Goal: Task Accomplishment & Management: Complete application form

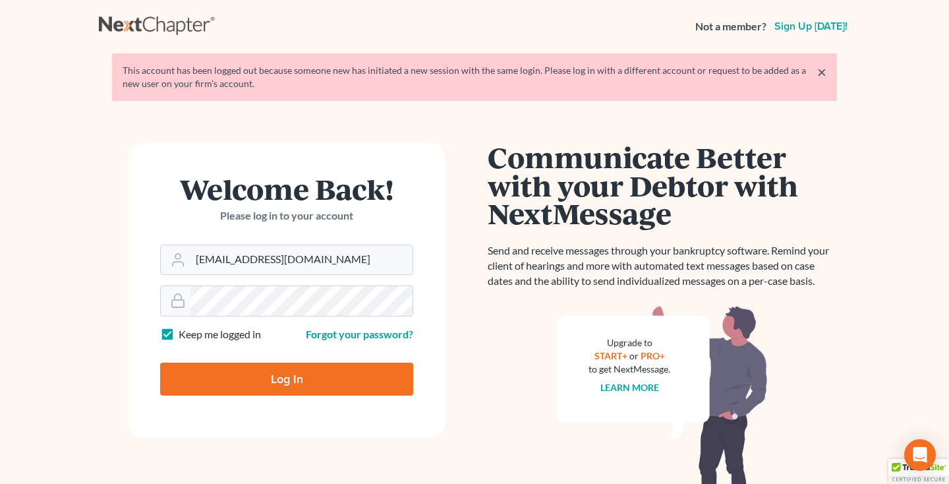
click at [278, 382] on input "Log In" at bounding box center [286, 379] width 253 height 33
type input "Thinking..."
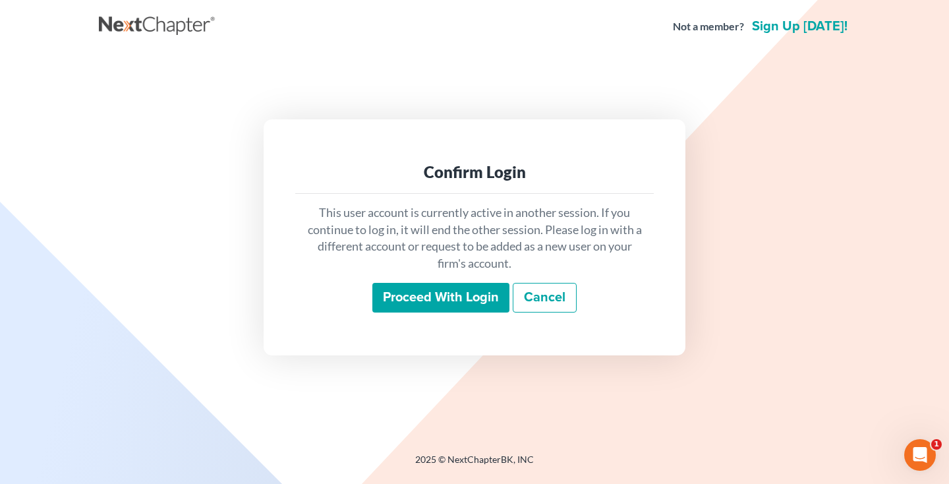
click at [401, 298] on input "Proceed with login" at bounding box center [440, 298] width 137 height 30
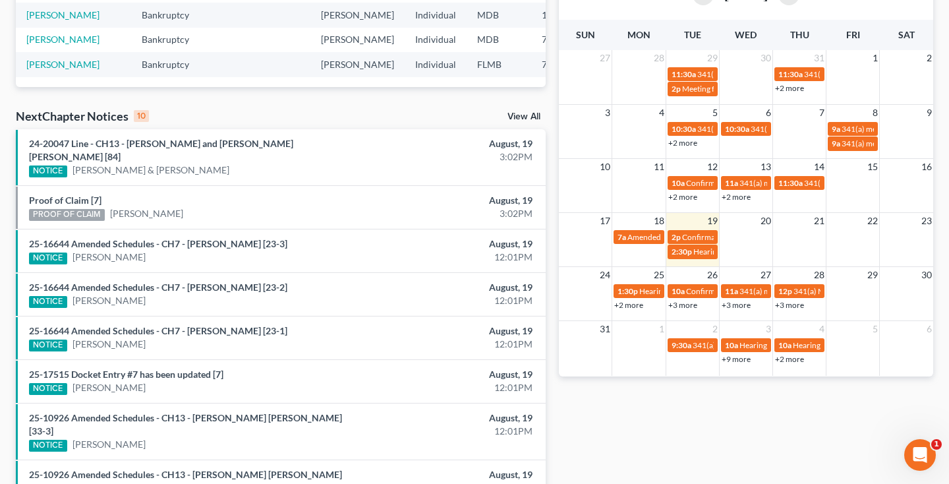
scroll to position [323, 0]
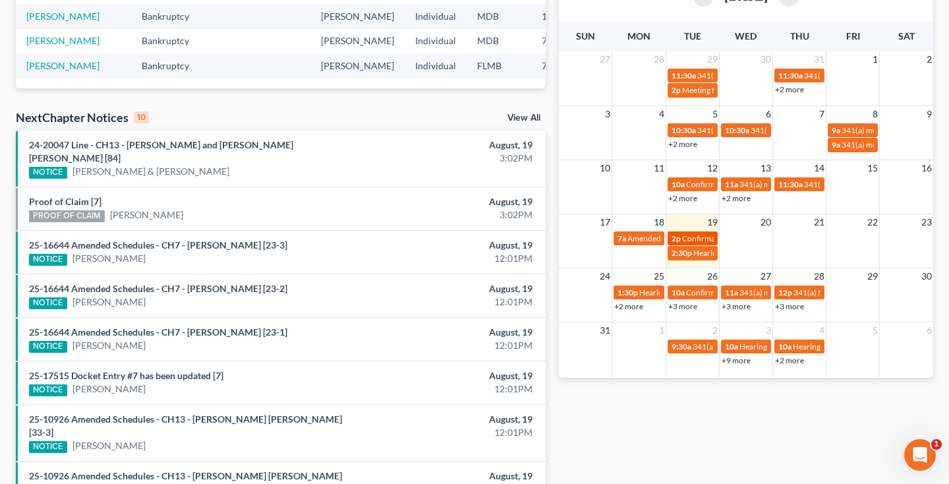
click at [687, 242] on span "Confirmation hearing for [PERSON_NAME]" at bounding box center [757, 238] width 150 height 10
select select "Days"
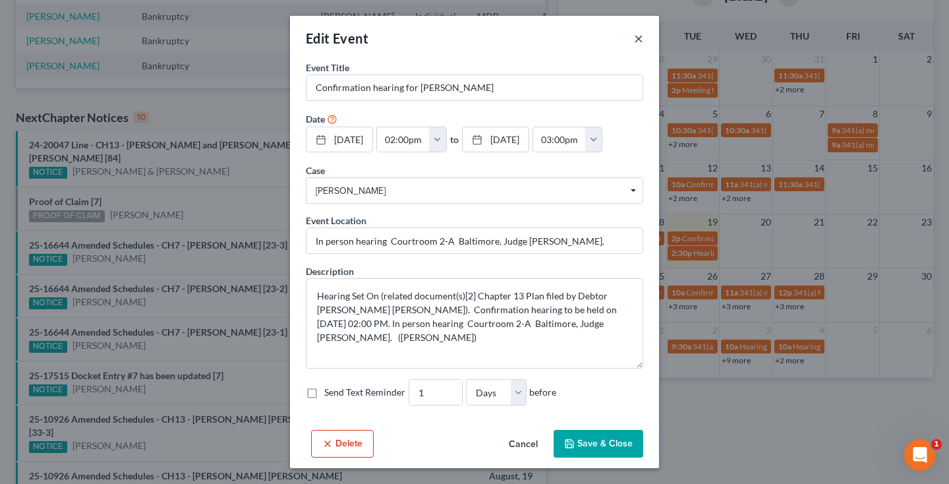
click at [641, 39] on button "×" at bounding box center [638, 38] width 9 height 16
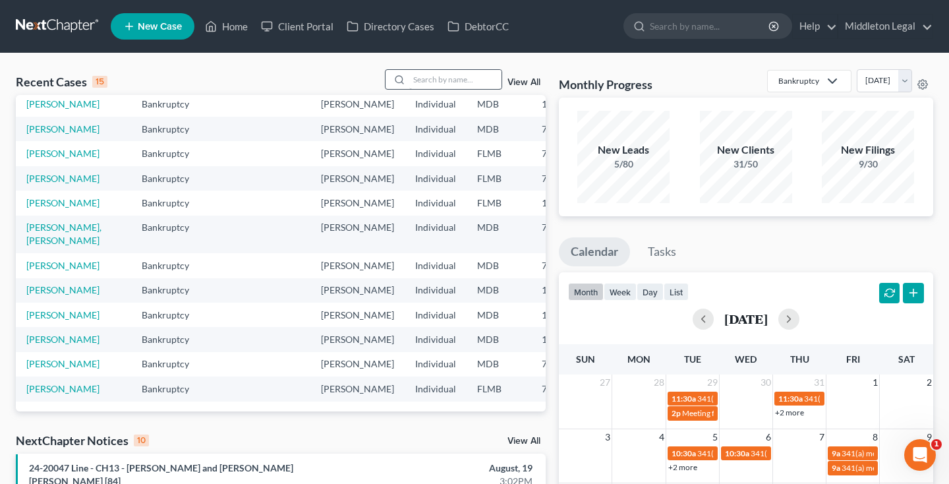
scroll to position [0, 0]
click at [442, 82] on input "search" at bounding box center [455, 79] width 92 height 19
type input "rena"
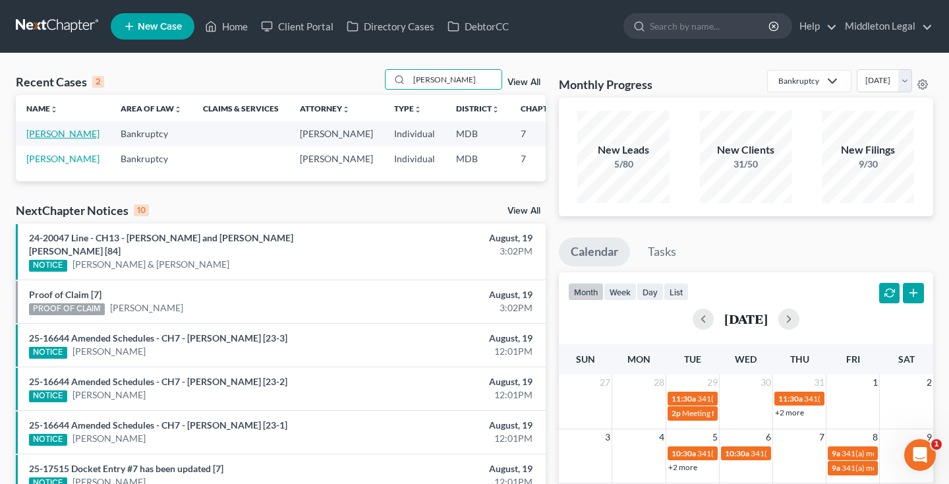
click at [47, 134] on link "[PERSON_NAME]" at bounding box center [62, 133] width 73 height 11
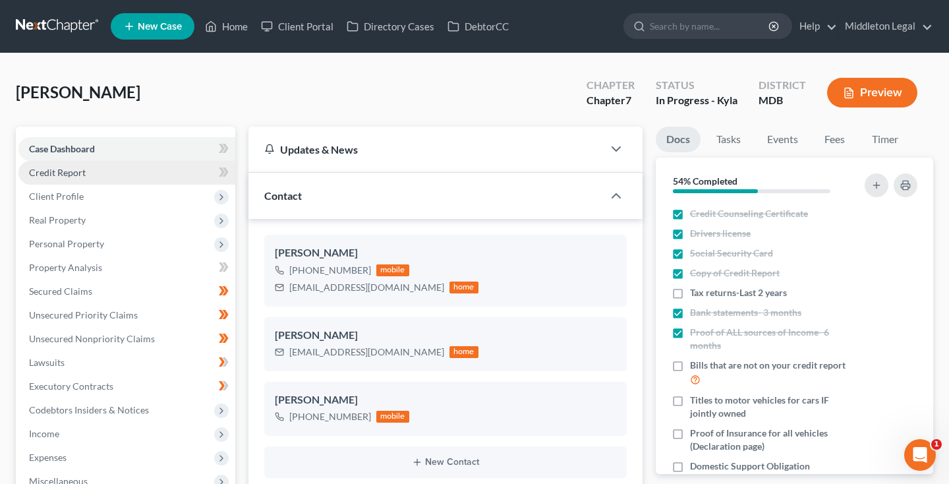
click at [63, 169] on span "Credit Report" at bounding box center [57, 172] width 57 height 11
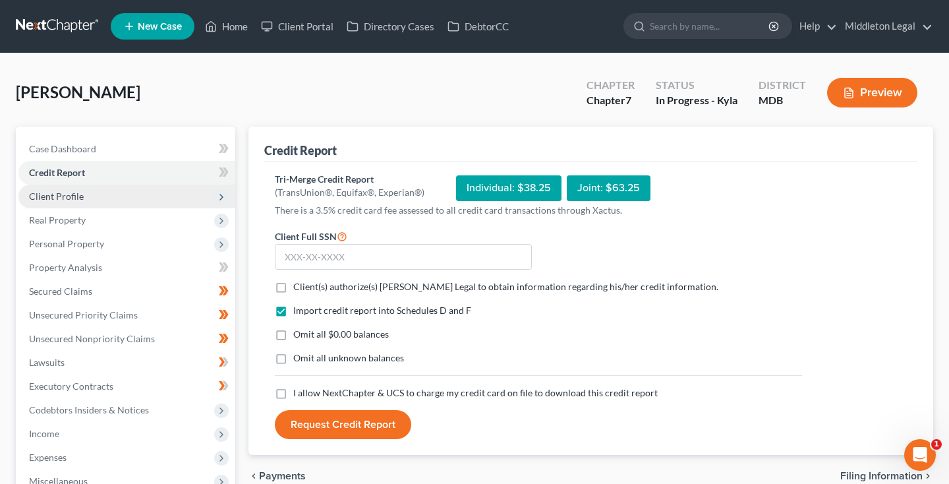
click at [73, 198] on span "Client Profile" at bounding box center [56, 196] width 55 height 11
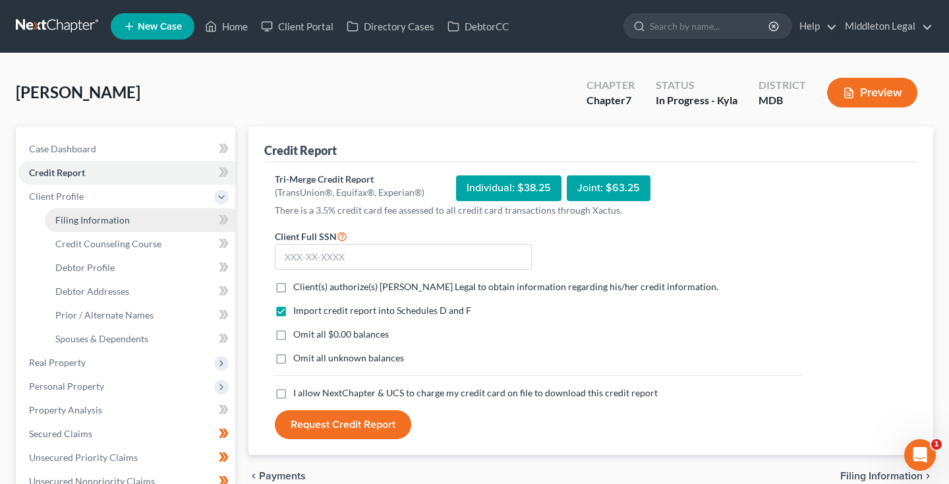
click at [85, 223] on span "Filing Information" at bounding box center [92, 219] width 74 height 11
select select "1"
select select "0"
select select "21"
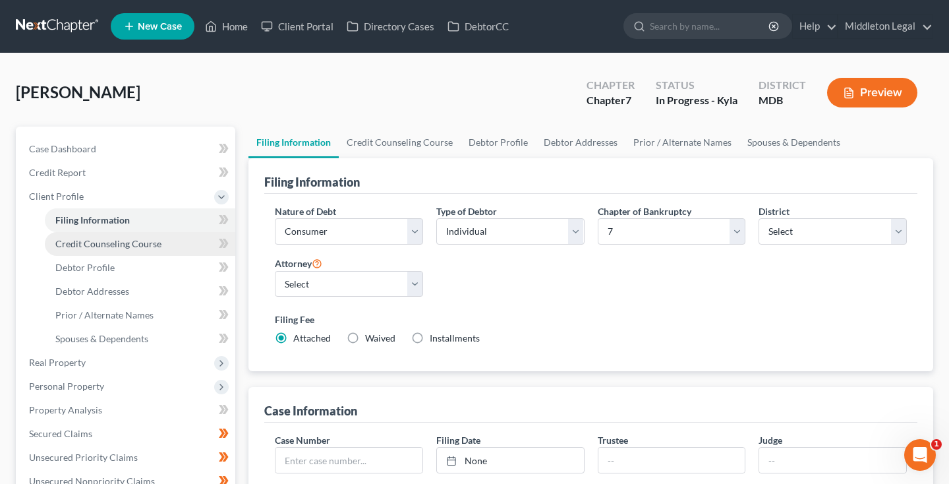
click at [88, 244] on span "Credit Counseling Course" at bounding box center [108, 243] width 106 height 11
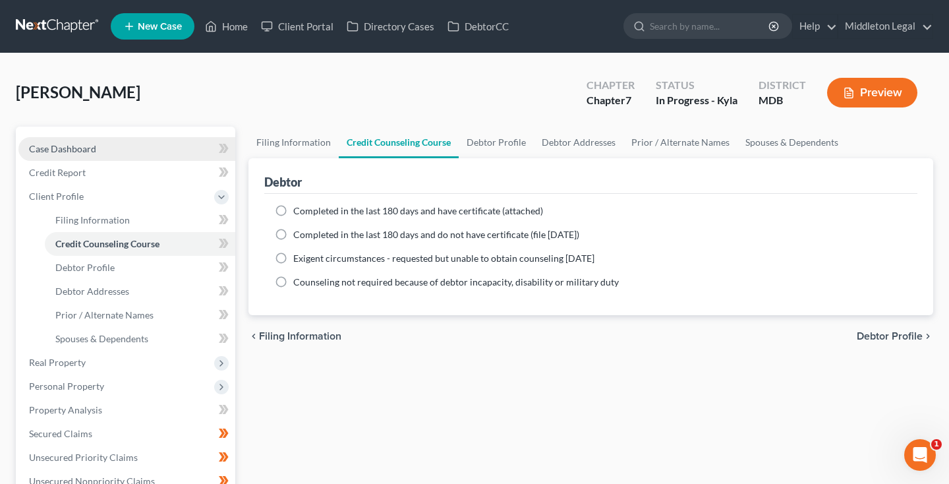
click at [121, 148] on link "Case Dashboard" at bounding box center [126, 149] width 217 height 24
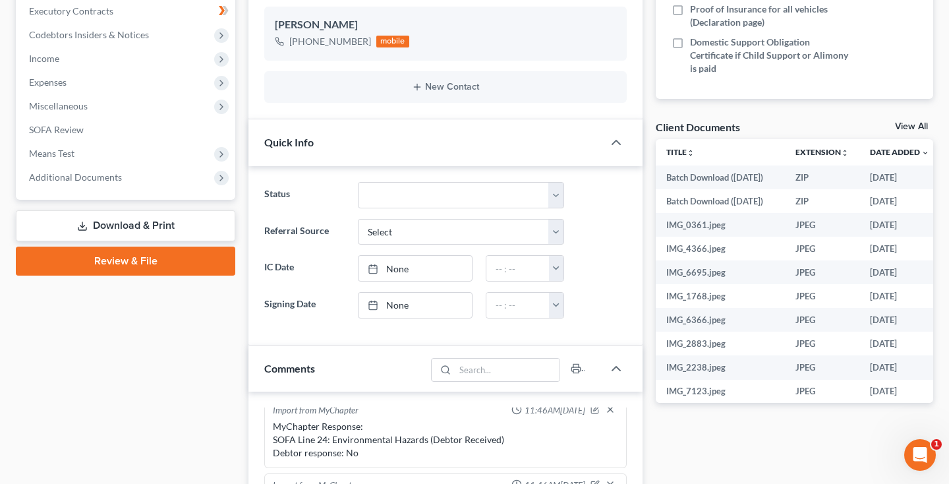
scroll to position [412, 0]
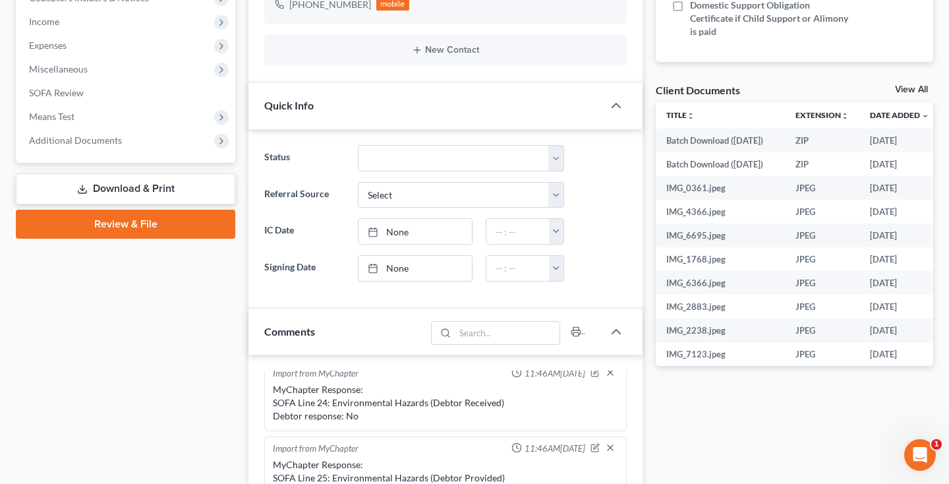
click at [912, 94] on div "View All" at bounding box center [914, 91] width 38 height 12
click at [910, 90] on link "View All" at bounding box center [911, 89] width 33 height 9
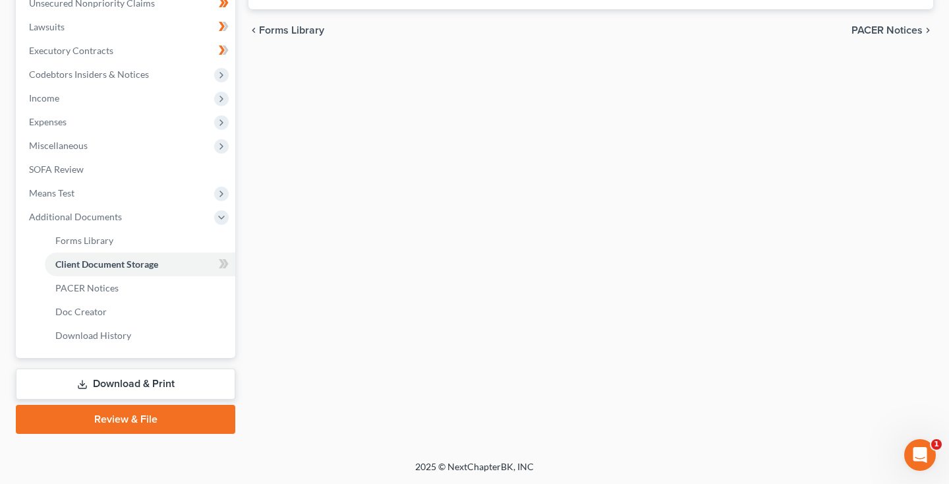
select select "14"
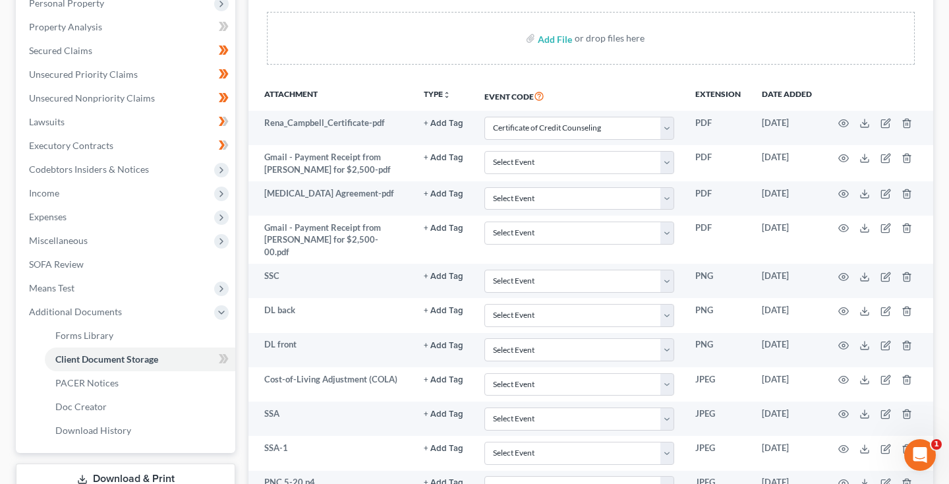
scroll to position [246, 0]
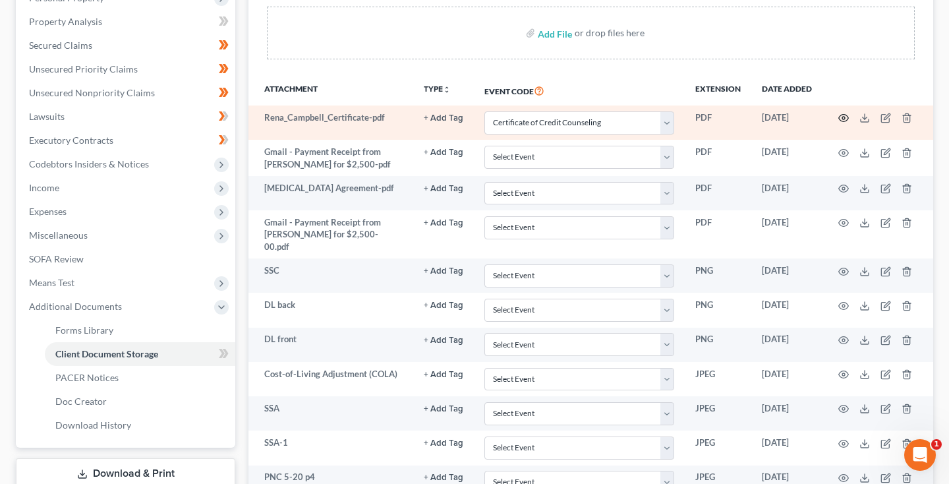
click at [846, 115] on icon "button" at bounding box center [843, 118] width 11 height 11
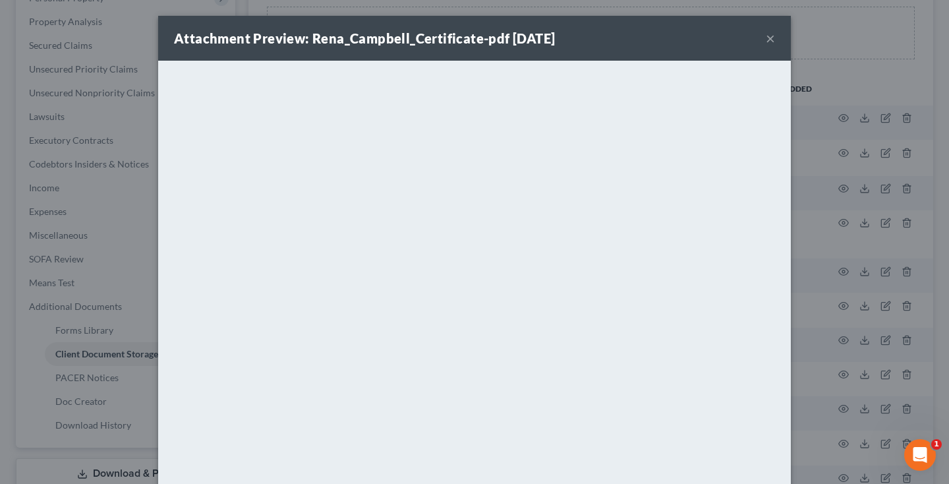
click at [769, 37] on button "×" at bounding box center [770, 38] width 9 height 16
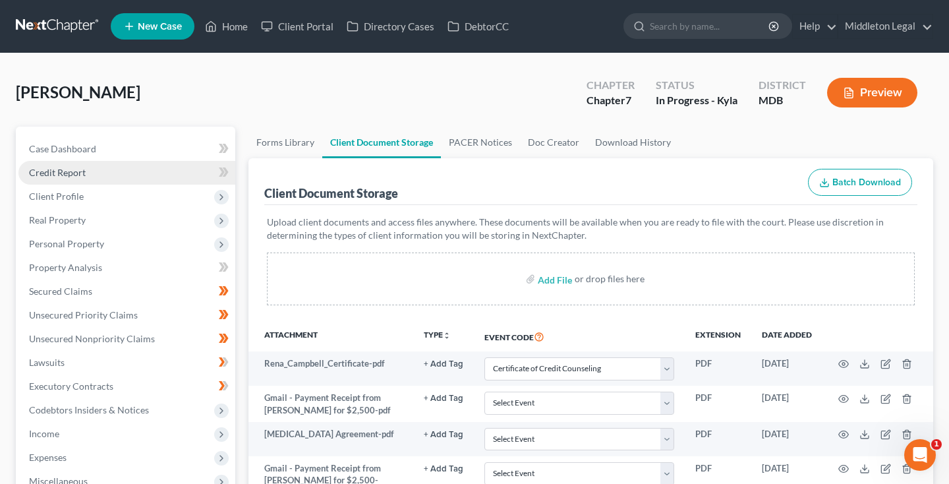
scroll to position [0, 0]
click at [39, 175] on span "Credit Report" at bounding box center [57, 172] width 57 height 11
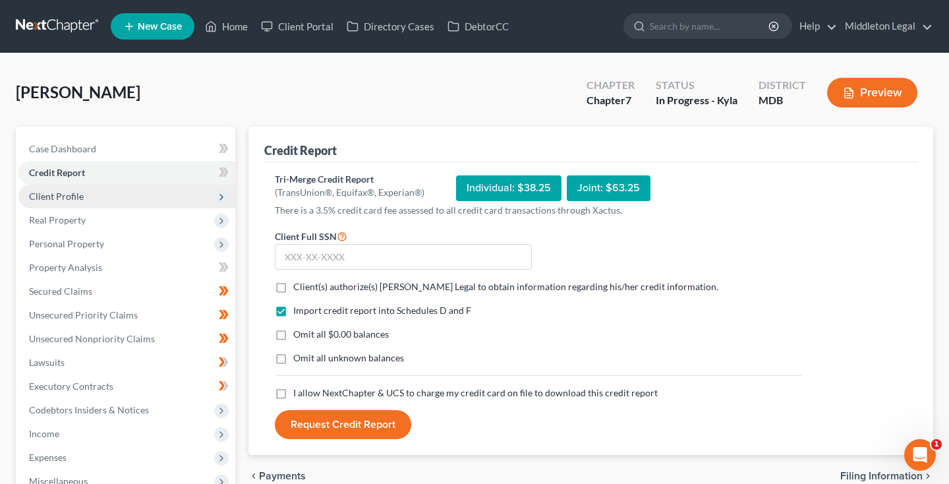
click at [57, 196] on span "Client Profile" at bounding box center [56, 196] width 55 height 11
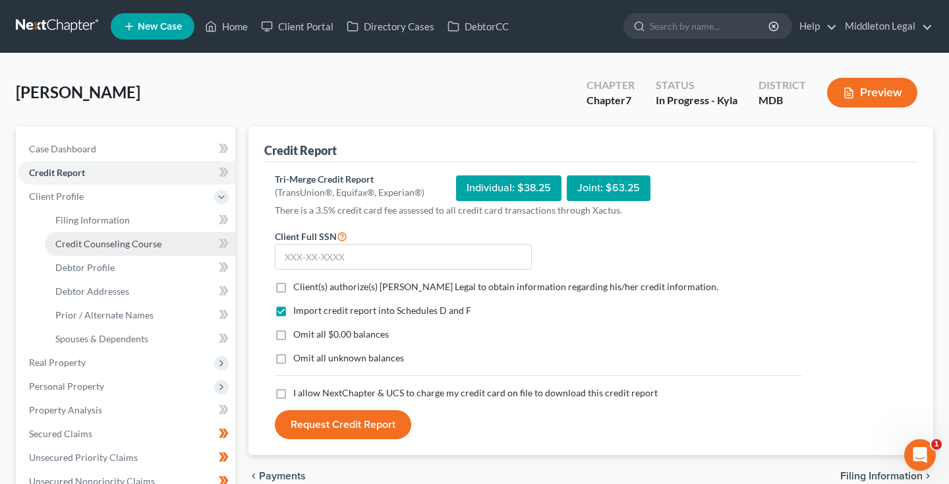
click at [78, 239] on span "Credit Counseling Course" at bounding box center [108, 243] width 106 height 11
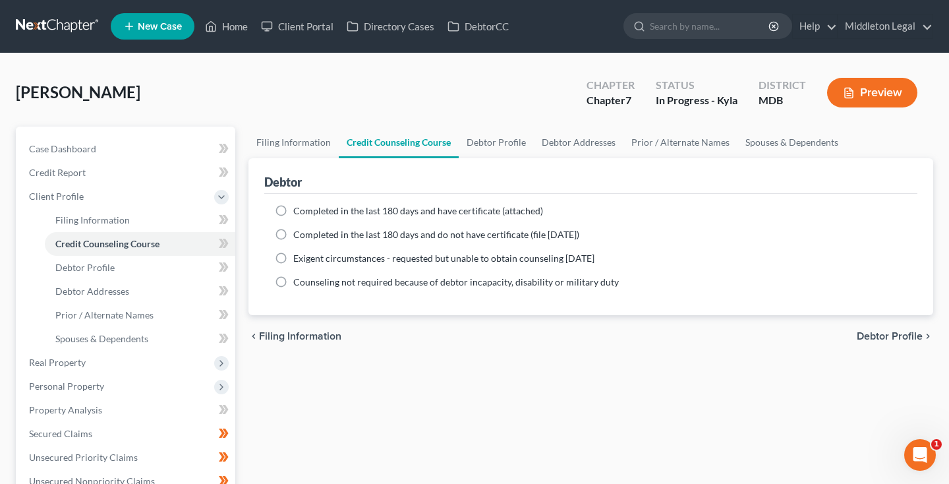
click at [293, 210] on label "Completed in the last 180 days and have certificate (attached)" at bounding box center [418, 210] width 250 height 13
click at [299, 210] on input "Completed in the last 180 days and have certificate (attached)" at bounding box center [303, 208] width 9 height 9
radio input "true"
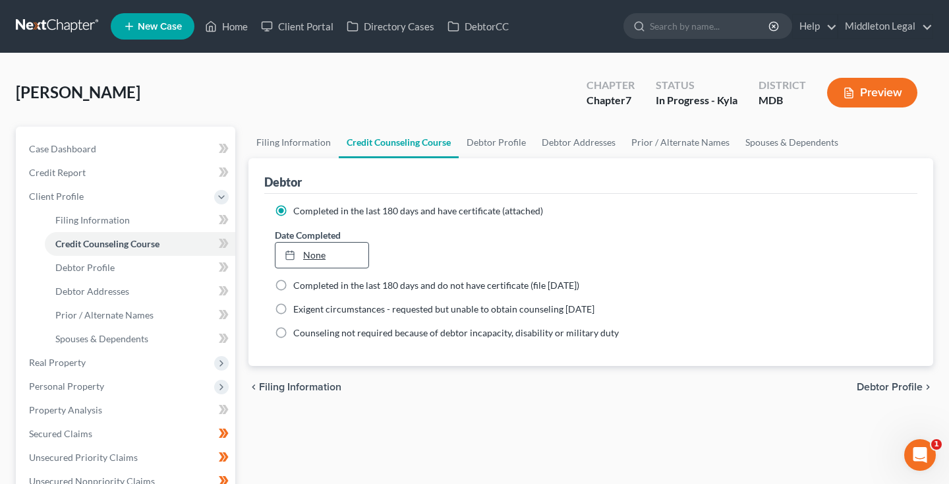
click at [313, 253] on link "None" at bounding box center [322, 255] width 93 height 25
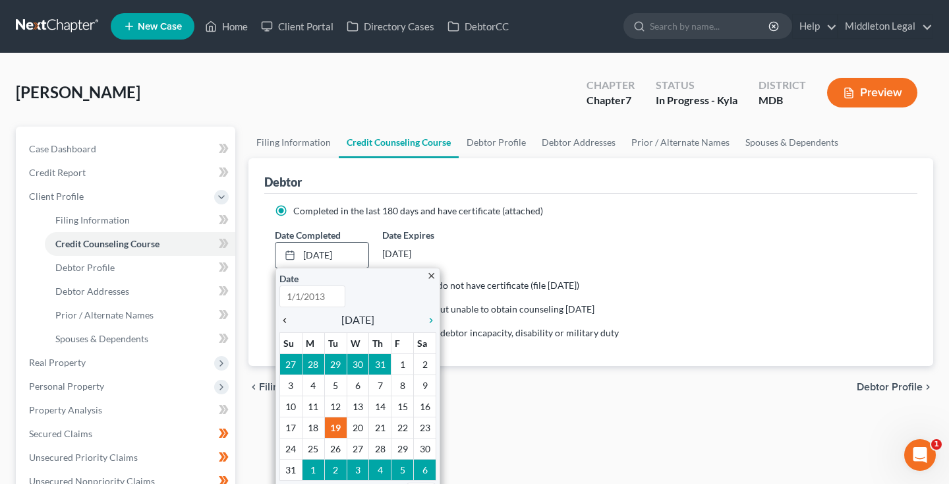
type input "8/19/2025"
click at [285, 316] on icon "chevron_left" at bounding box center [287, 320] width 17 height 11
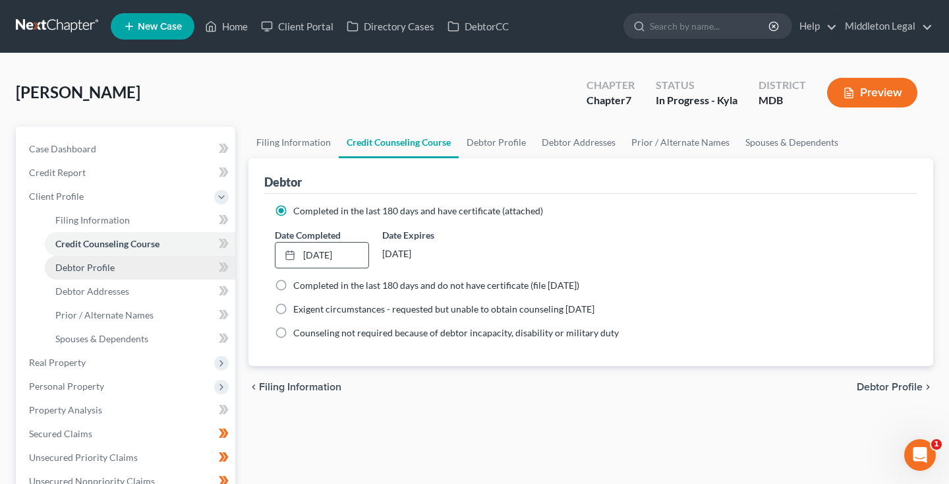
click at [119, 278] on link "Debtor Profile" at bounding box center [140, 268] width 191 height 24
select select "0"
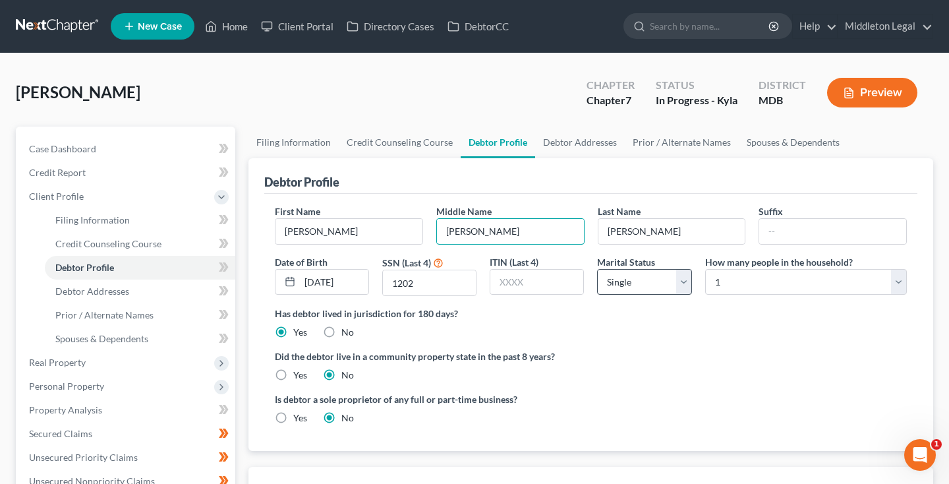
type input "Christine"
select select "3"
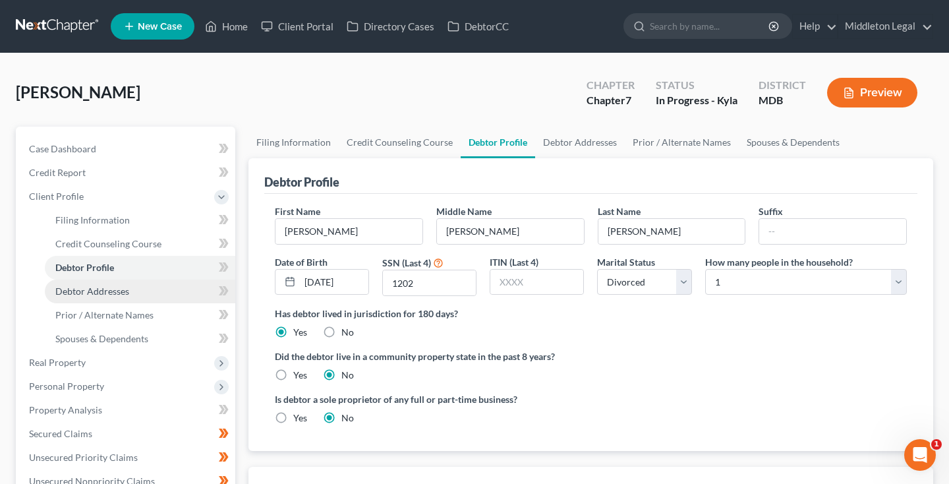
click at [127, 289] on span "Debtor Addresses" at bounding box center [92, 290] width 74 height 11
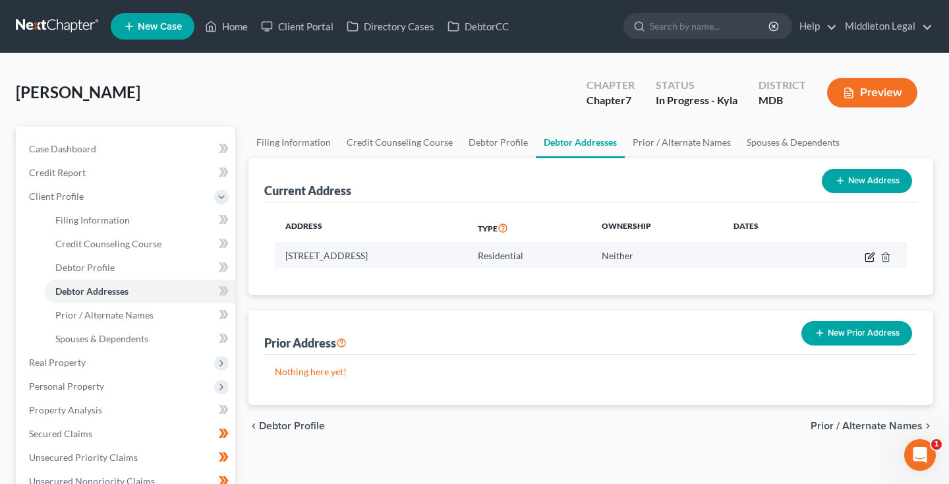
click at [872, 256] on icon "button" at bounding box center [871, 255] width 6 height 6
select select "21"
select select "0"
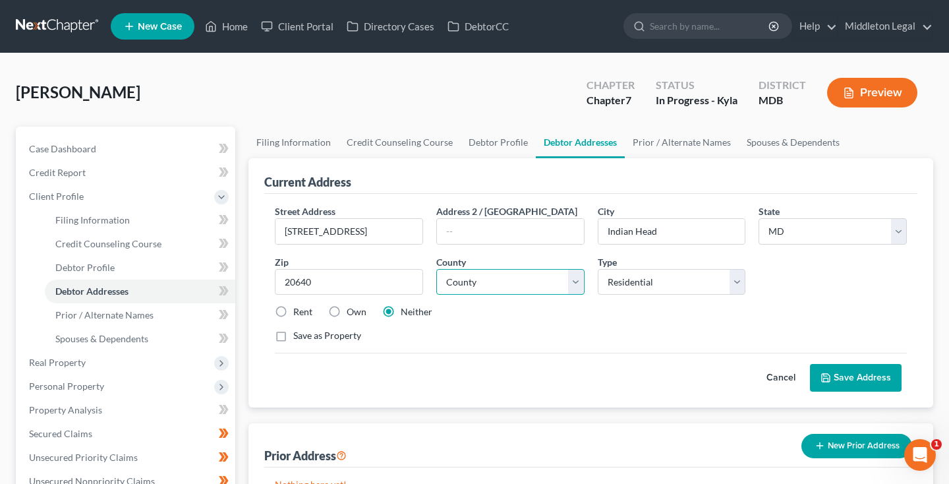
select select "8"
click at [853, 379] on button "Save Address" at bounding box center [856, 378] width 92 height 28
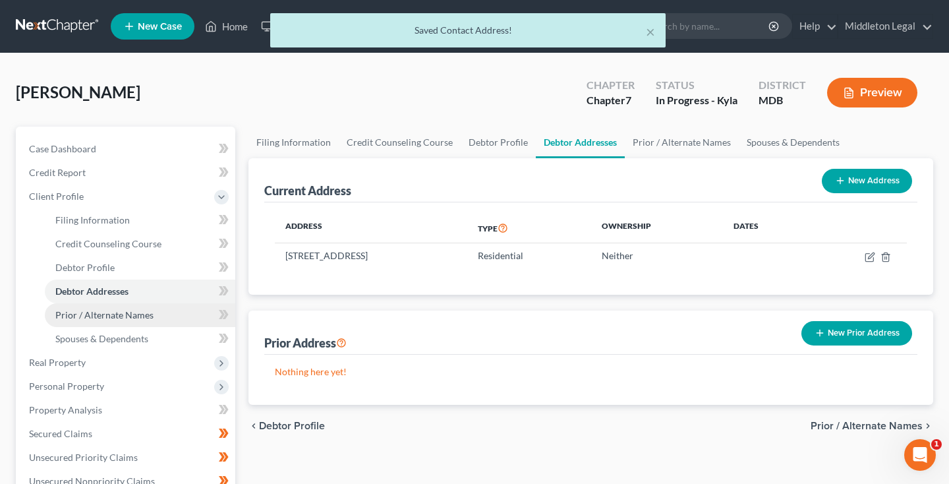
click at [105, 317] on span "Prior / Alternate Names" at bounding box center [104, 314] width 98 height 11
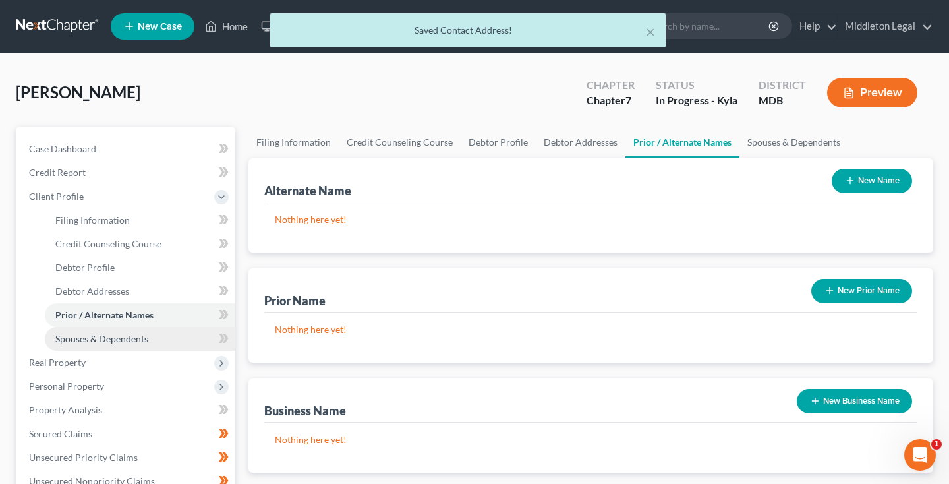
click at [107, 337] on span "Spouses & Dependents" at bounding box center [101, 338] width 93 height 11
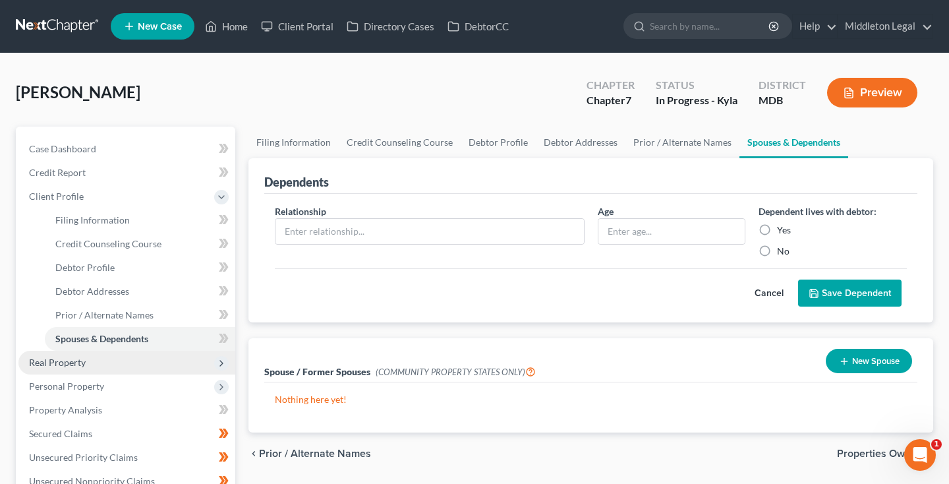
click at [73, 368] on span "Real Property" at bounding box center [126, 363] width 217 height 24
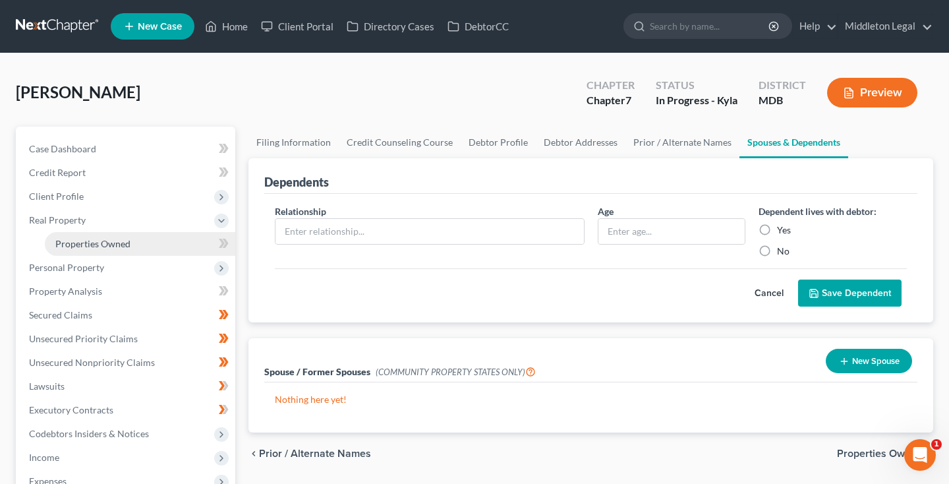
click at [83, 246] on span "Properties Owned" at bounding box center [92, 243] width 75 height 11
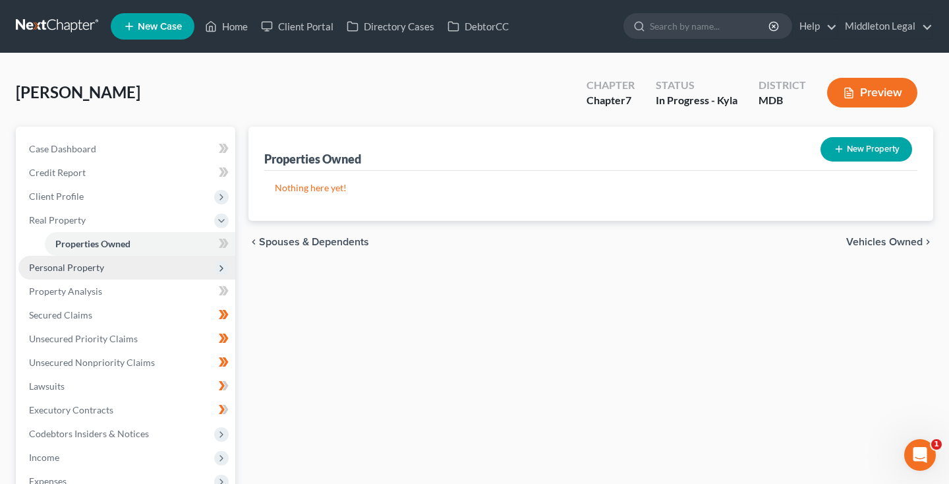
click at [77, 267] on span "Personal Property" at bounding box center [66, 267] width 75 height 11
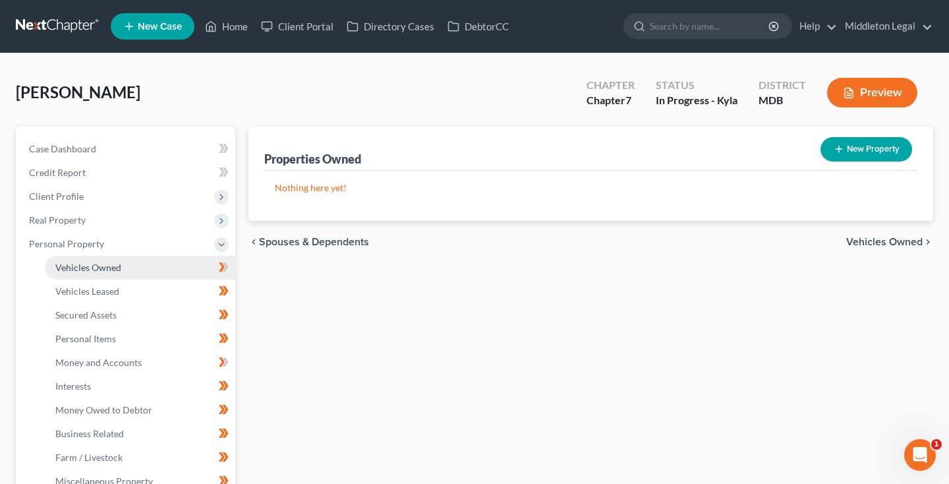
click at [80, 269] on span "Vehicles Owned" at bounding box center [88, 267] width 66 height 11
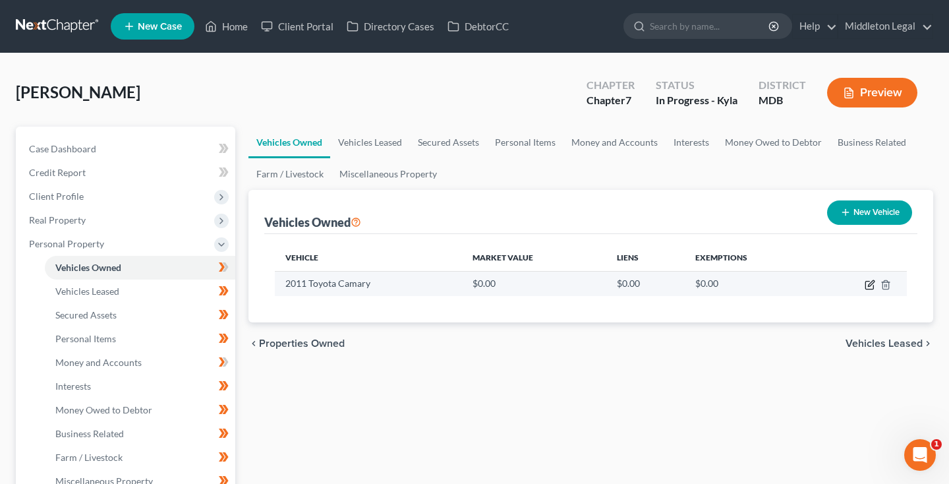
click at [872, 283] on icon "button" at bounding box center [870, 284] width 11 height 11
select select "0"
select select "15"
select select "1"
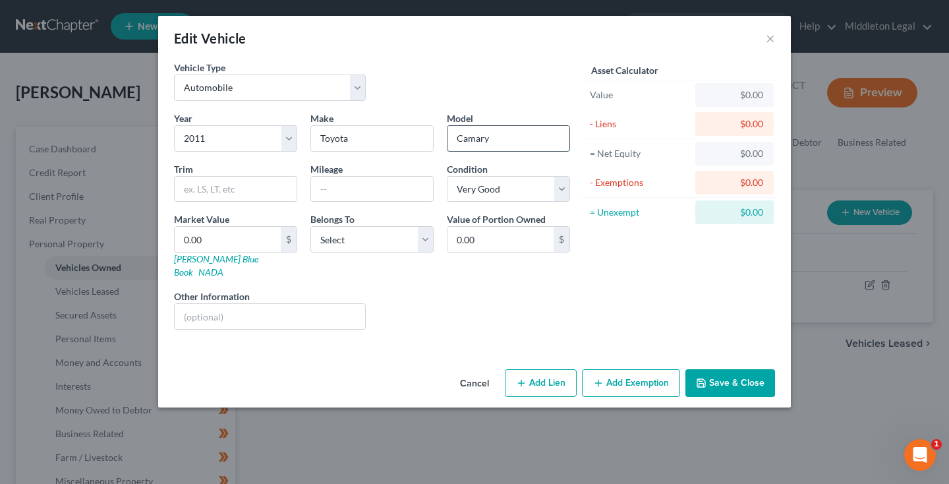
click at [479, 136] on input "Camary" at bounding box center [509, 138] width 122 height 25
type input "Camry"
click at [371, 193] on input "text" at bounding box center [372, 189] width 122 height 25
select select "0"
click at [265, 308] on input "text" at bounding box center [270, 316] width 191 height 25
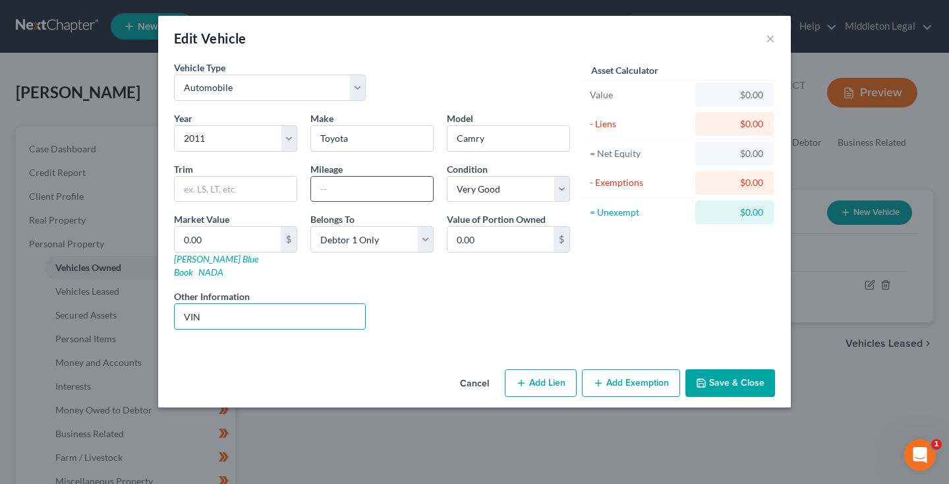
type input "VIN"
click at [326, 184] on input "text" at bounding box center [372, 189] width 122 height 25
type input "142000"
select select "2"
click at [742, 369] on button "Save & Close" at bounding box center [731, 383] width 90 height 28
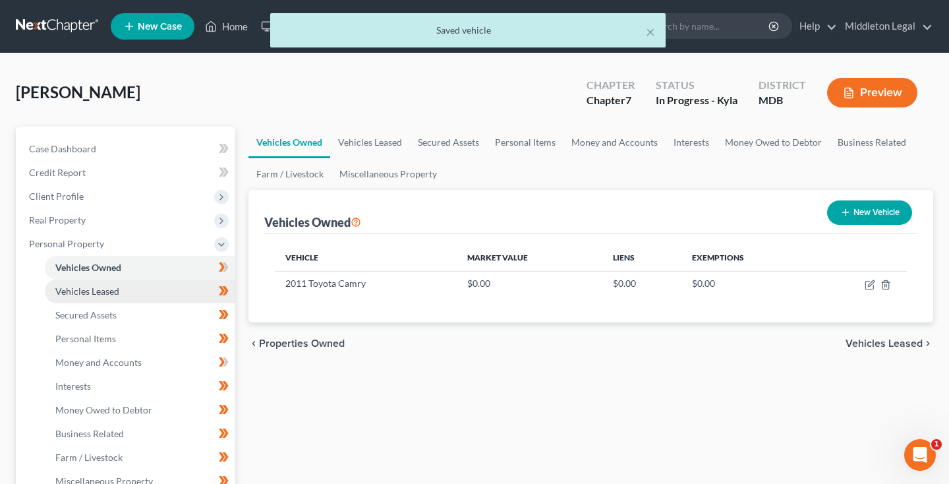
click at [140, 291] on link "Vehicles Leased" at bounding box center [140, 291] width 191 height 24
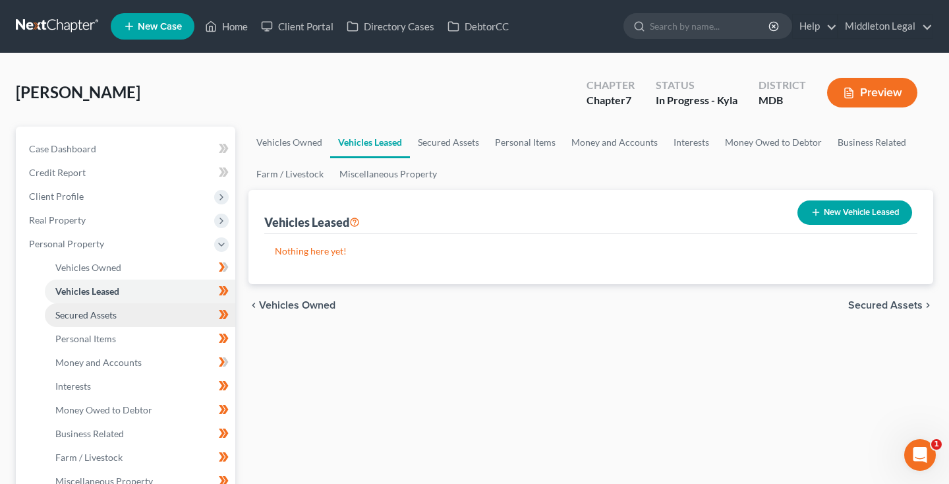
click at [117, 315] on link "Secured Assets" at bounding box center [140, 315] width 191 height 24
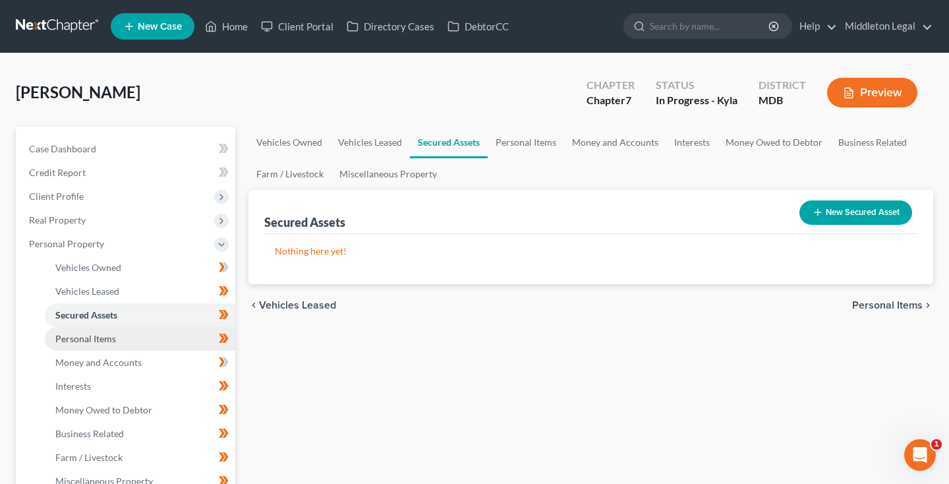
click at [109, 337] on span "Personal Items" at bounding box center [85, 338] width 61 height 11
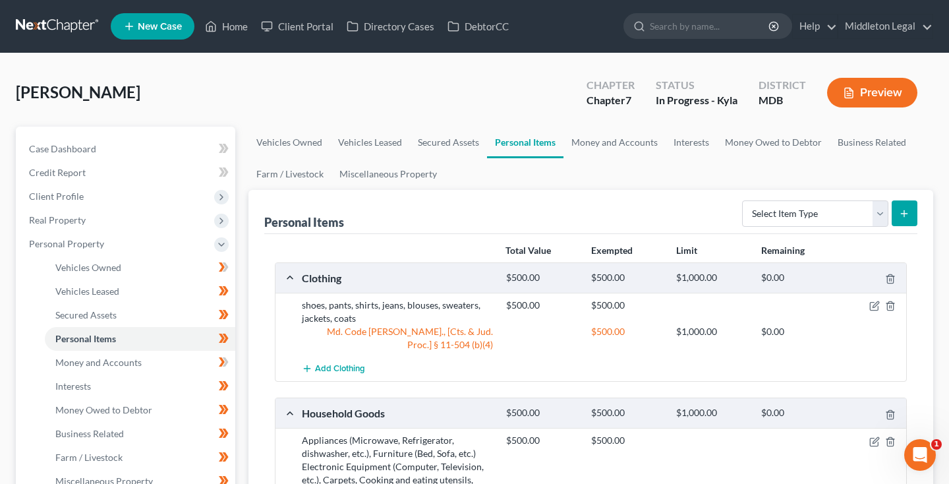
scroll to position [100, 0]
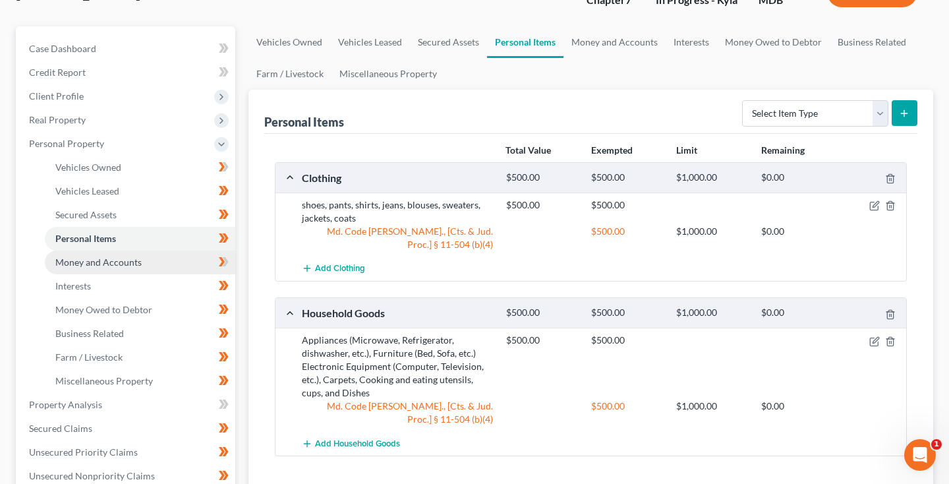
click at [129, 268] on span "Money and Accounts" at bounding box center [98, 261] width 86 height 11
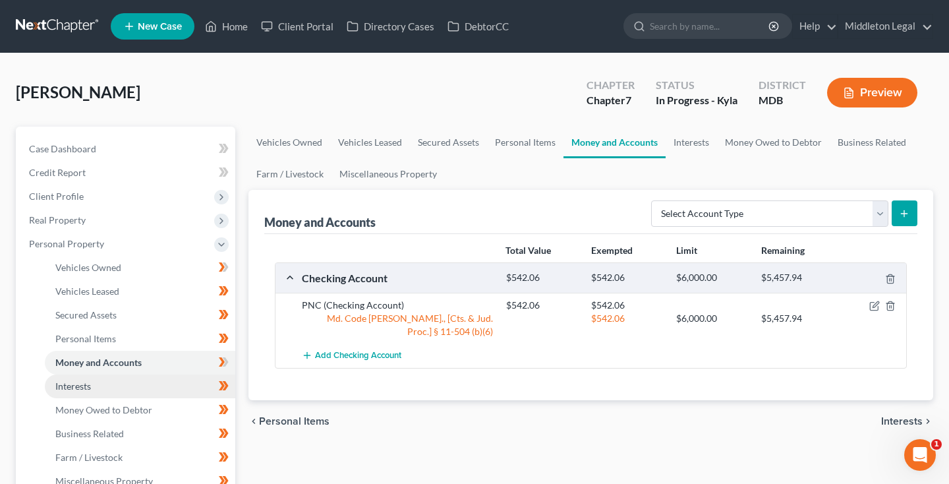
click at [115, 383] on link "Interests" at bounding box center [140, 386] width 191 height 24
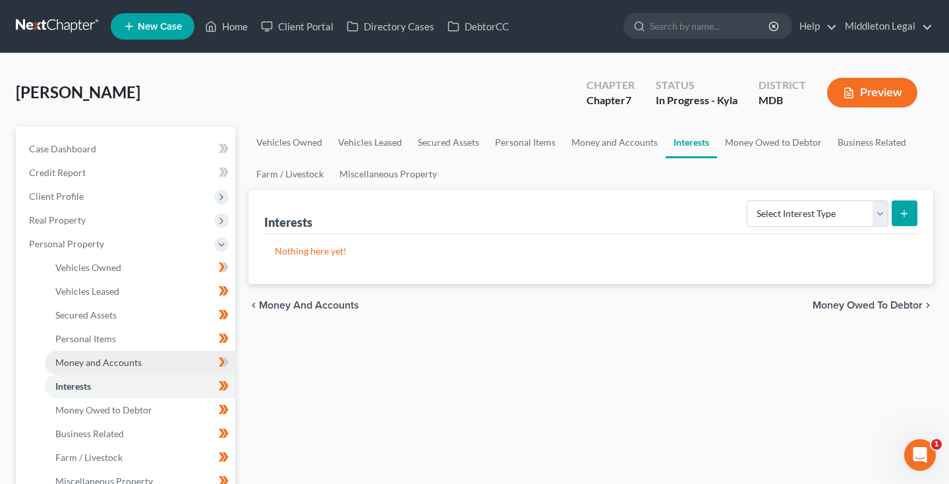
click at [100, 357] on span "Money and Accounts" at bounding box center [98, 362] width 86 height 11
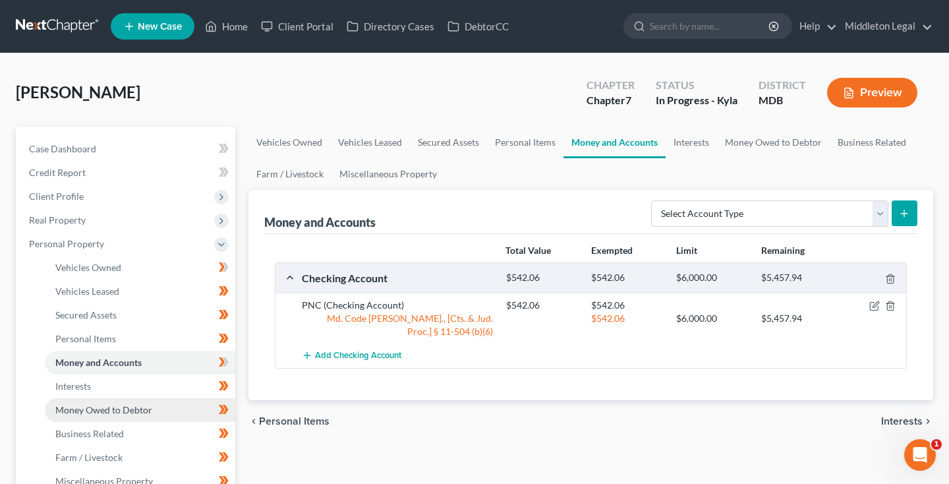
click at [88, 407] on span "Money Owed to Debtor" at bounding box center [103, 409] width 97 height 11
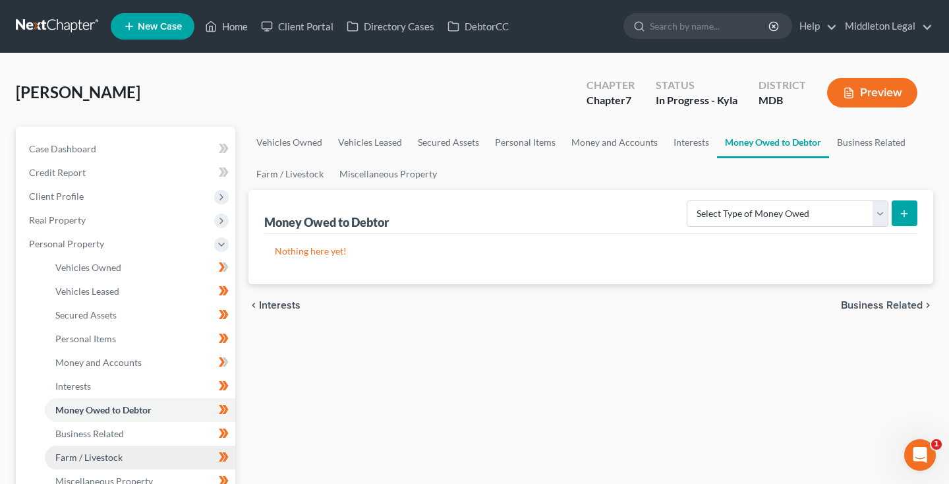
scroll to position [42, 0]
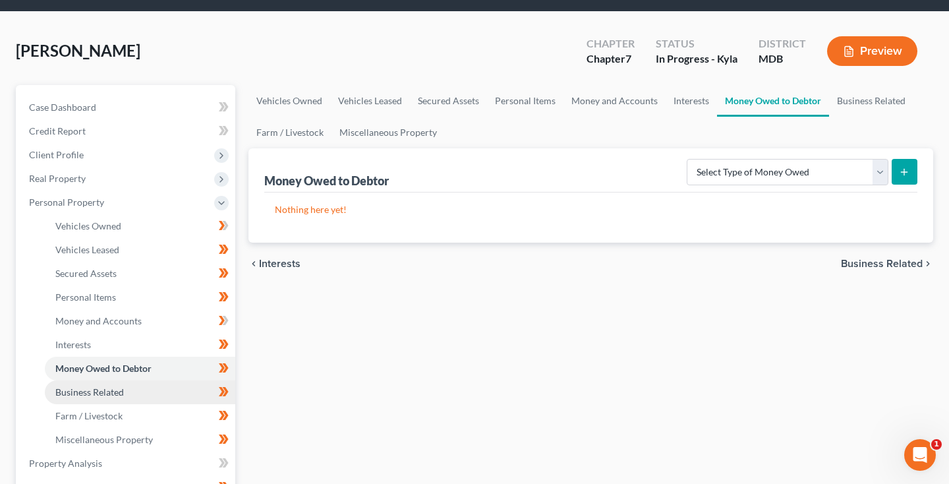
click at [92, 397] on span "Business Related" at bounding box center [89, 391] width 69 height 11
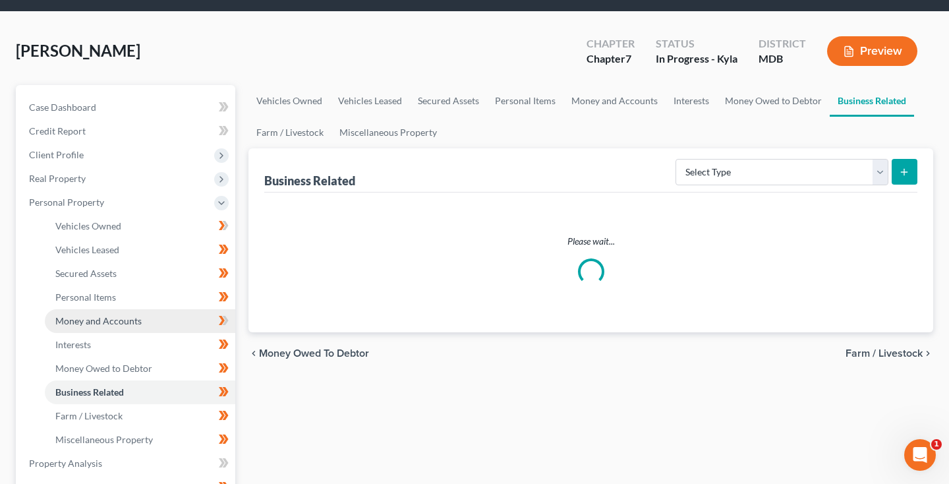
scroll to position [82, 0]
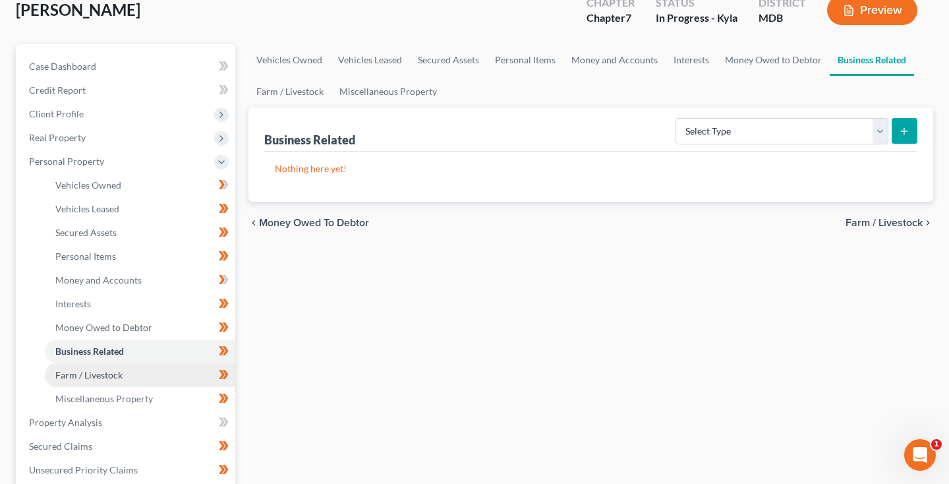
click at [117, 369] on span "Farm / Livestock" at bounding box center [88, 374] width 67 height 11
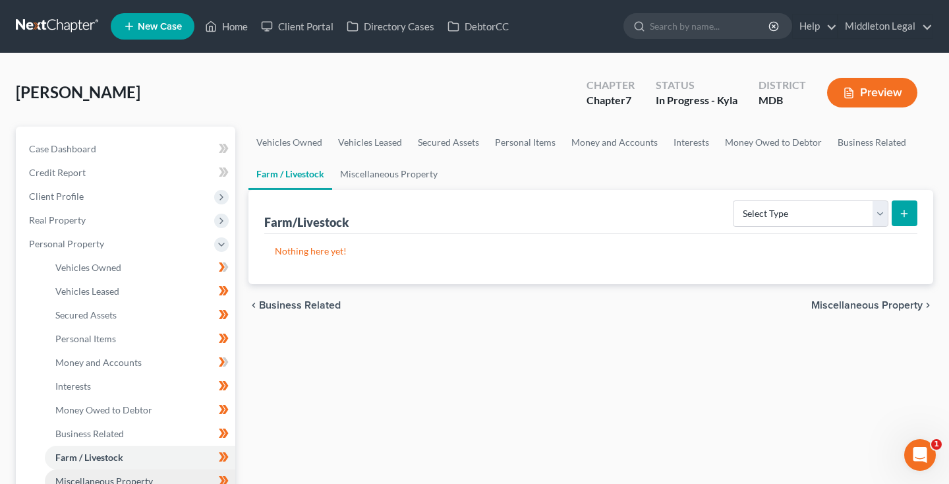
click at [112, 475] on span "Miscellaneous Property" at bounding box center [104, 480] width 98 height 11
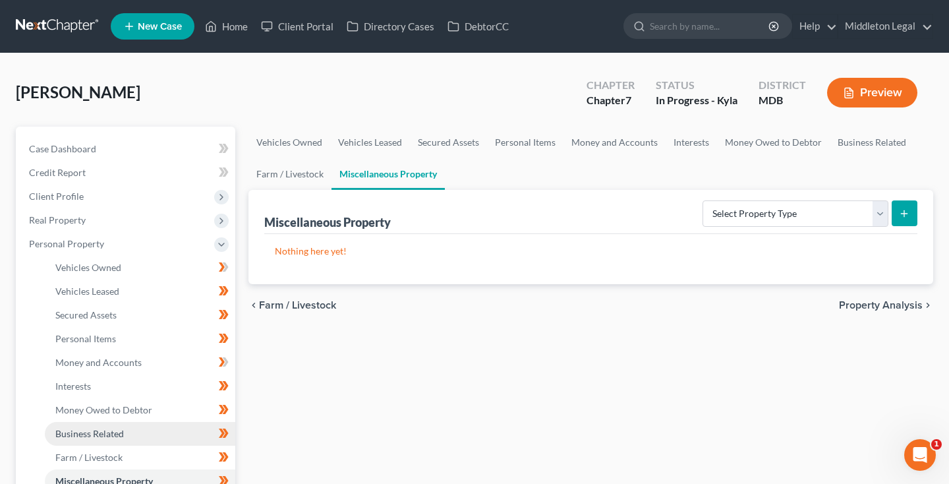
scroll to position [107, 0]
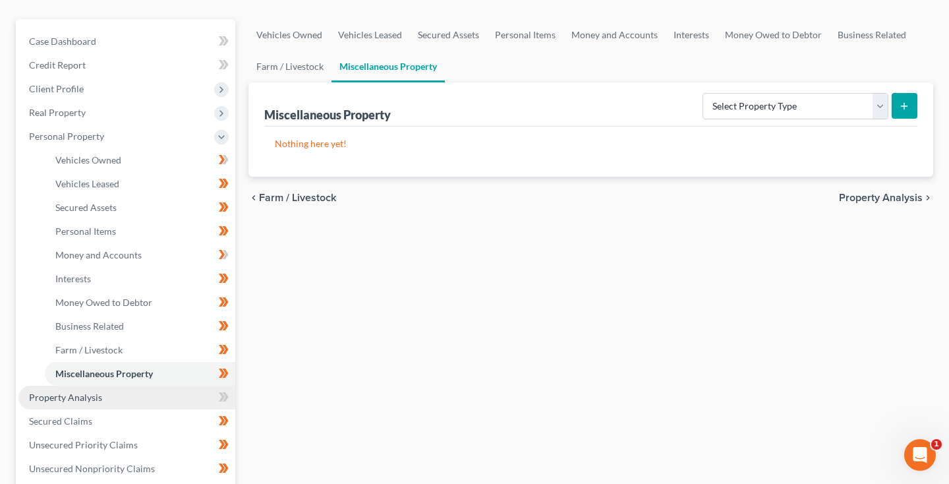
click at [85, 392] on span "Property Analysis" at bounding box center [65, 397] width 73 height 11
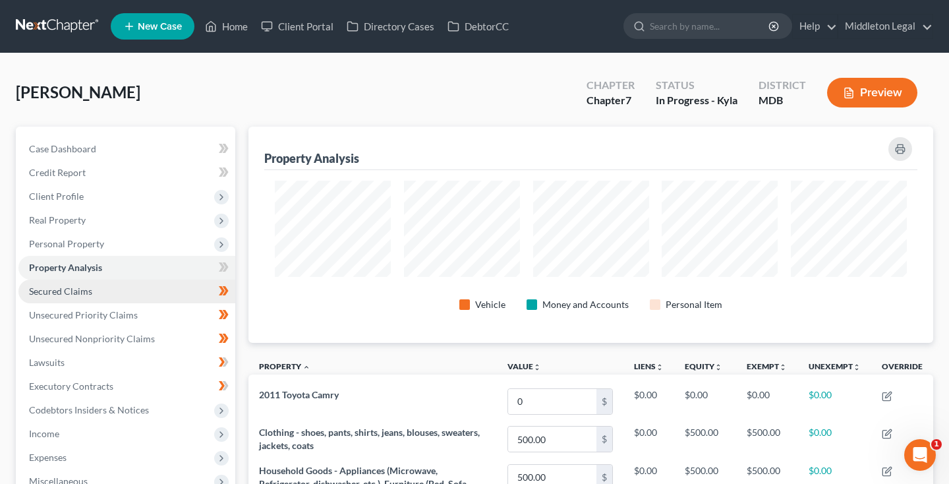
scroll to position [-2, 0]
click at [81, 291] on span "Secured Claims" at bounding box center [60, 290] width 63 height 11
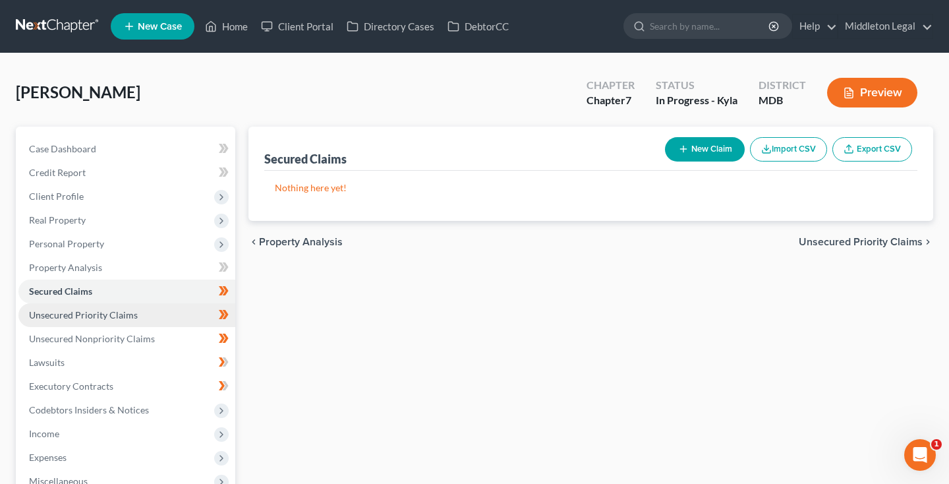
click at [83, 313] on span "Unsecured Priority Claims" at bounding box center [83, 314] width 109 height 11
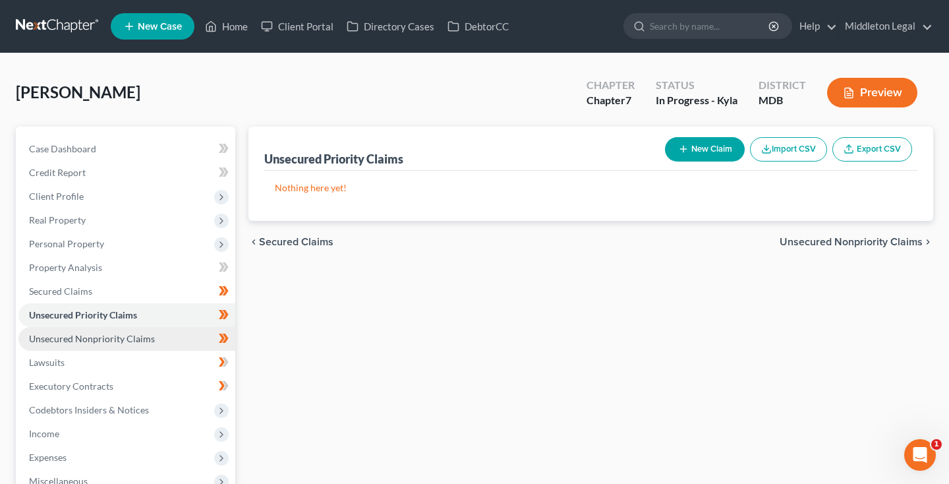
click at [100, 338] on span "Unsecured Nonpriority Claims" at bounding box center [92, 338] width 126 height 11
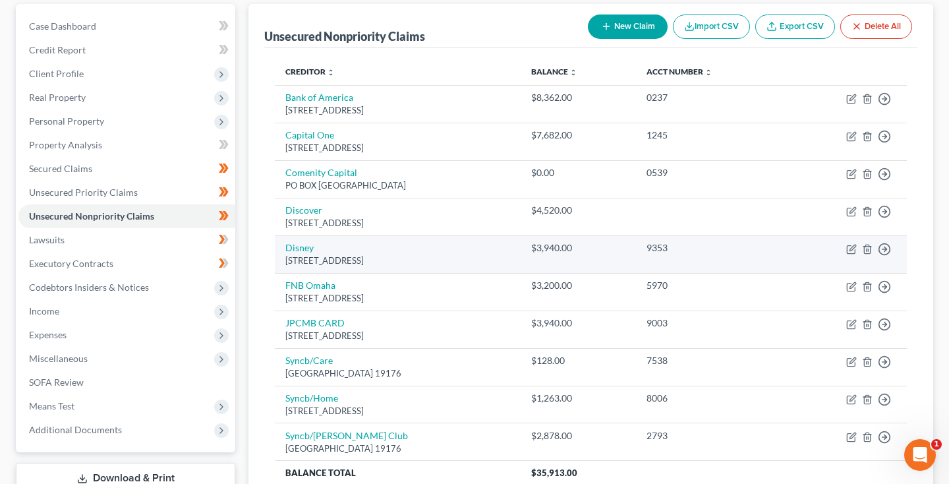
scroll to position [152, 0]
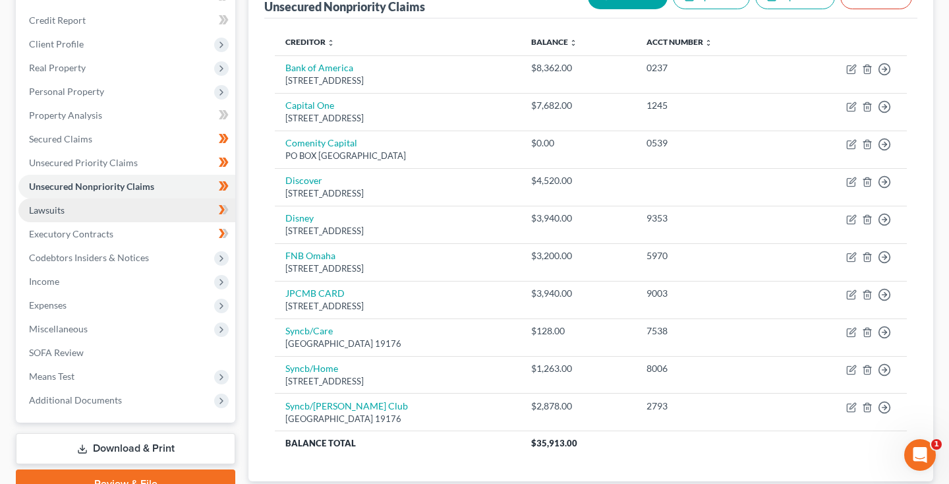
click at [56, 208] on span "Lawsuits" at bounding box center [47, 209] width 36 height 11
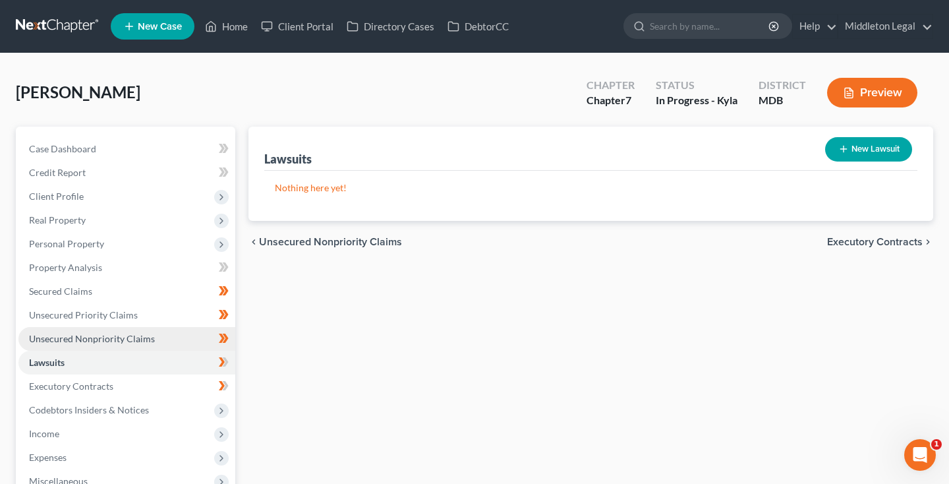
click at [67, 343] on span "Unsecured Nonpriority Claims" at bounding box center [92, 338] width 126 height 11
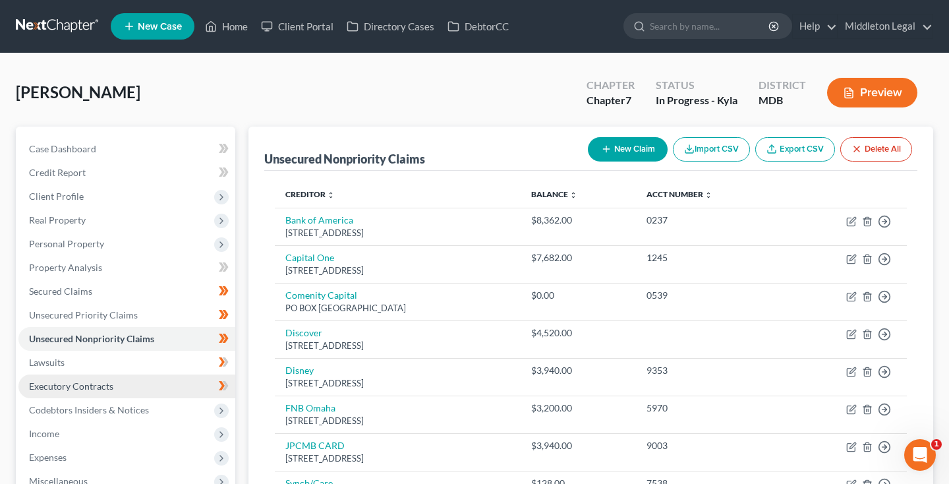
click at [55, 388] on span "Executory Contracts" at bounding box center [71, 385] width 84 height 11
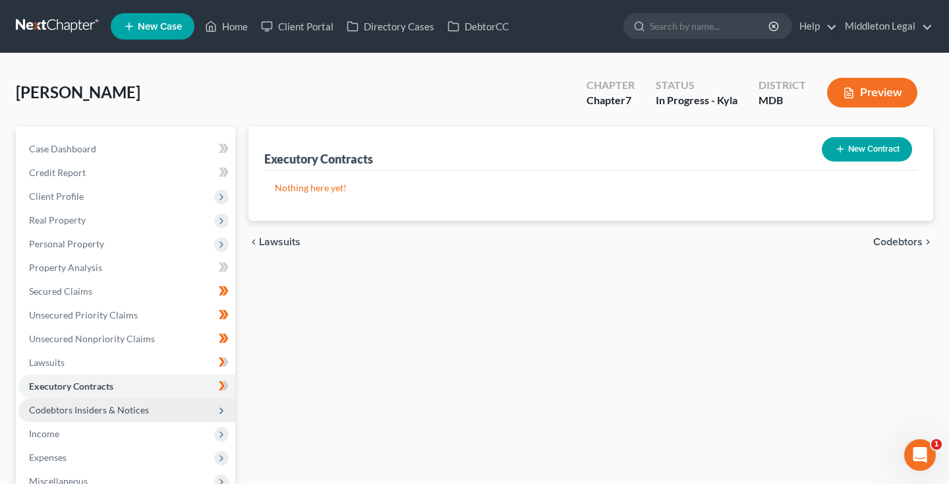
click at [75, 404] on span "Codebtors Insiders & Notices" at bounding box center [89, 409] width 120 height 11
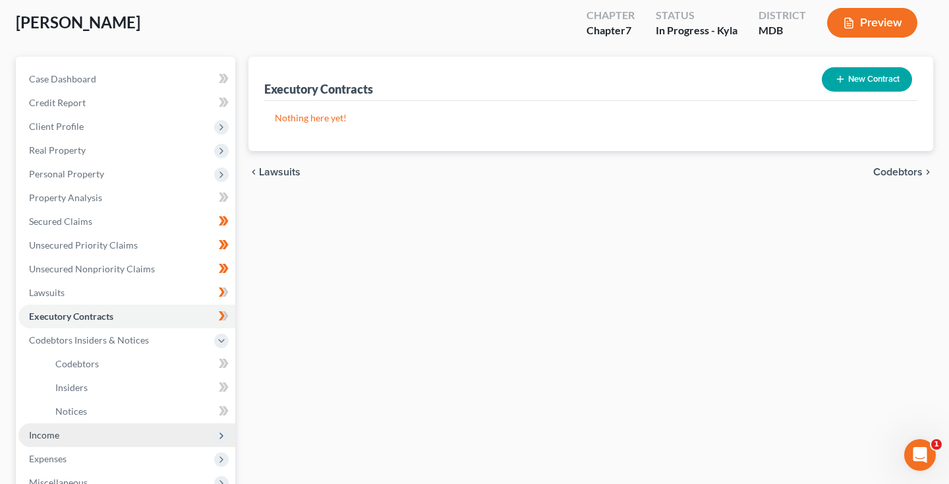
click at [65, 423] on span "Income" at bounding box center [126, 435] width 217 height 24
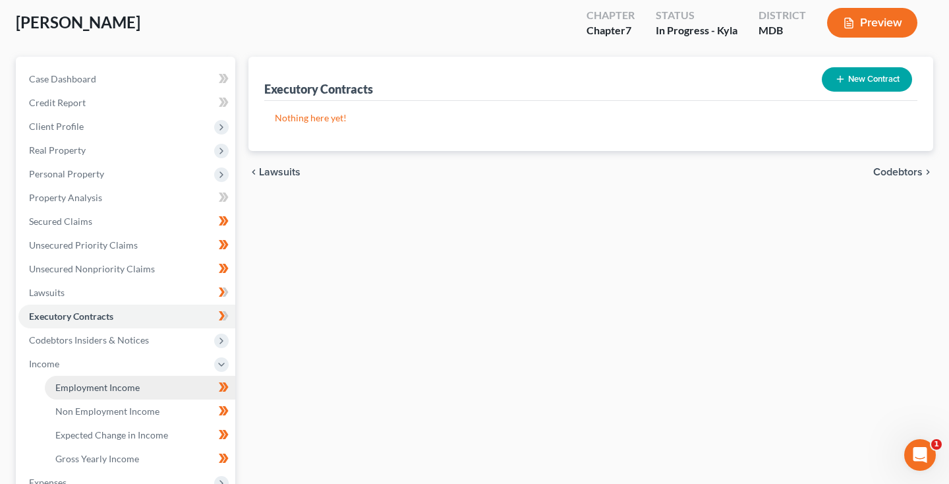
click at [106, 382] on span "Employment Income" at bounding box center [97, 387] width 84 height 11
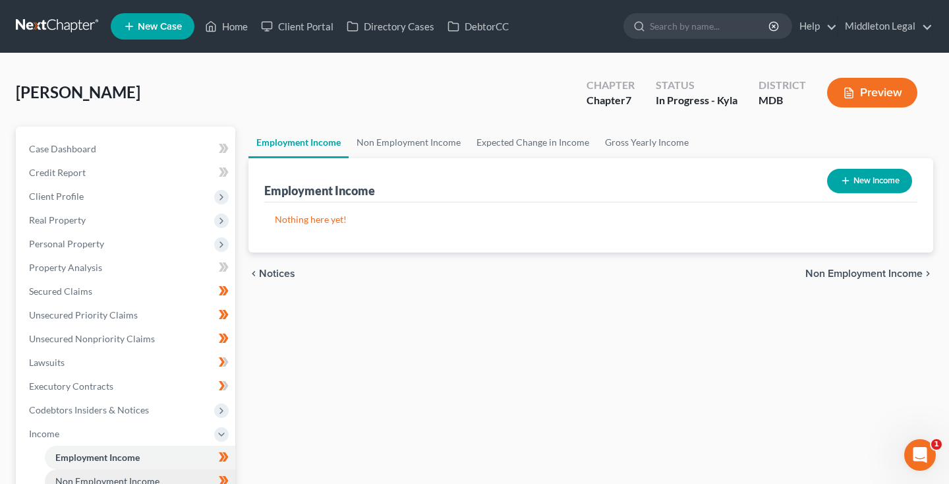
click at [103, 475] on span "Non Employment Income" at bounding box center [107, 480] width 104 height 11
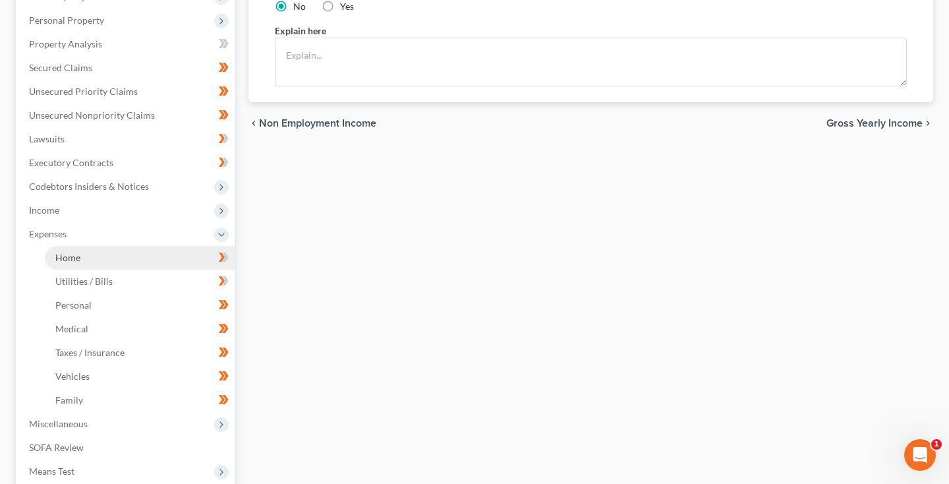
click at [81, 255] on link "Home" at bounding box center [140, 258] width 191 height 24
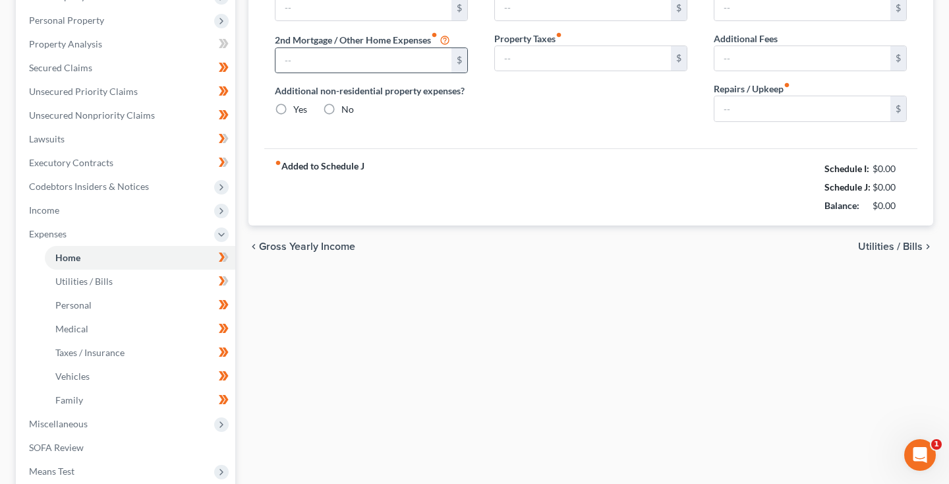
radio input "true"
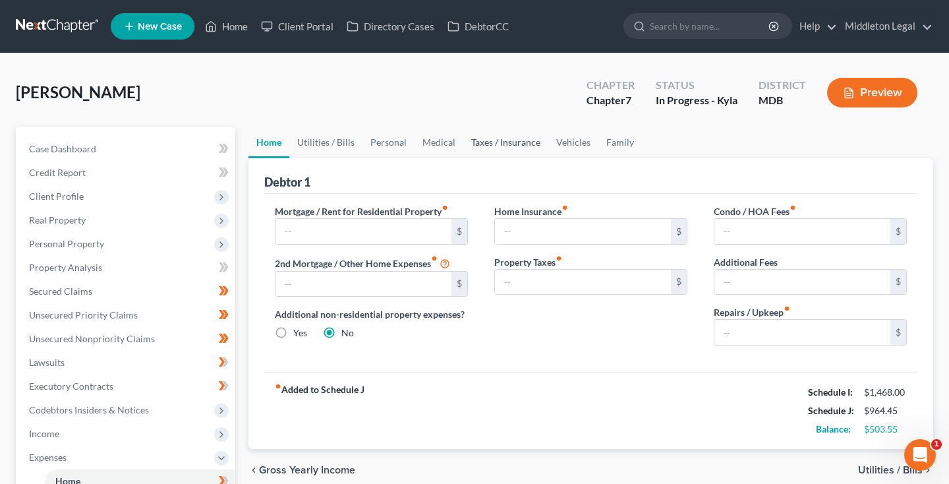
click at [506, 146] on link "Taxes / Insurance" at bounding box center [505, 143] width 85 height 32
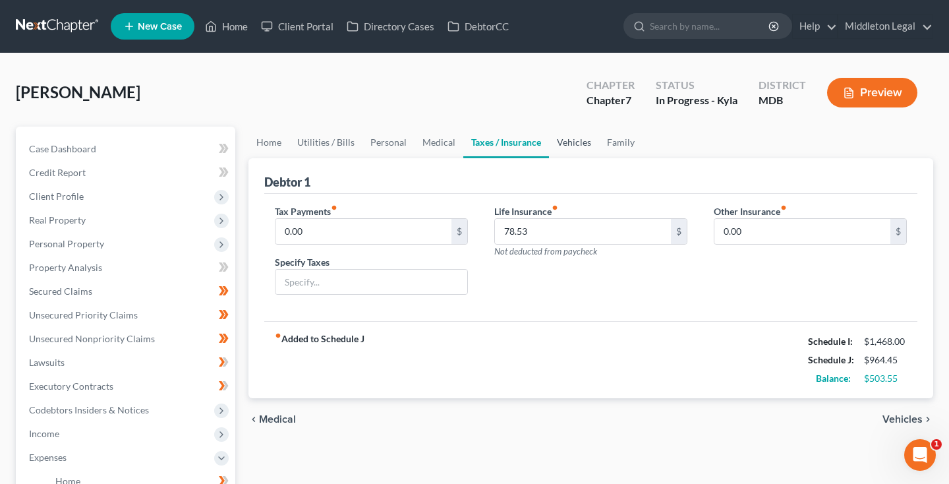
click at [559, 148] on link "Vehicles" at bounding box center [574, 143] width 50 height 32
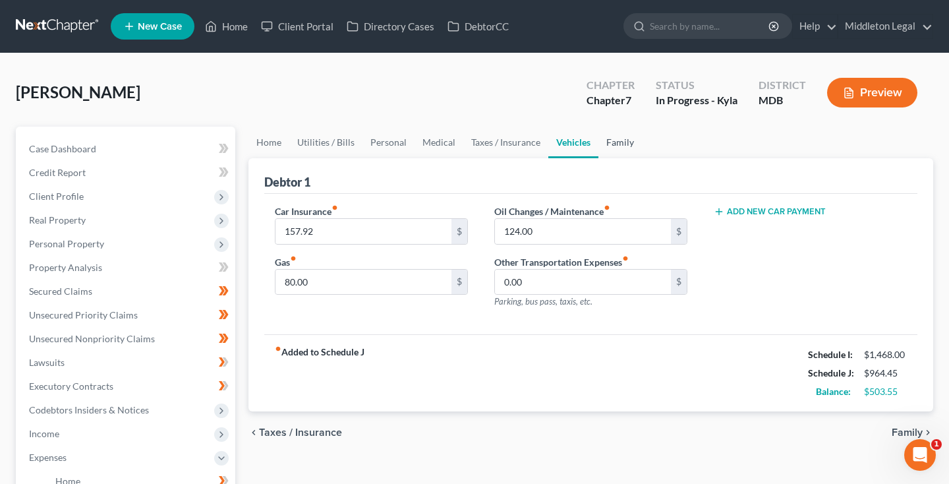
click at [615, 148] on link "Family" at bounding box center [621, 143] width 44 height 32
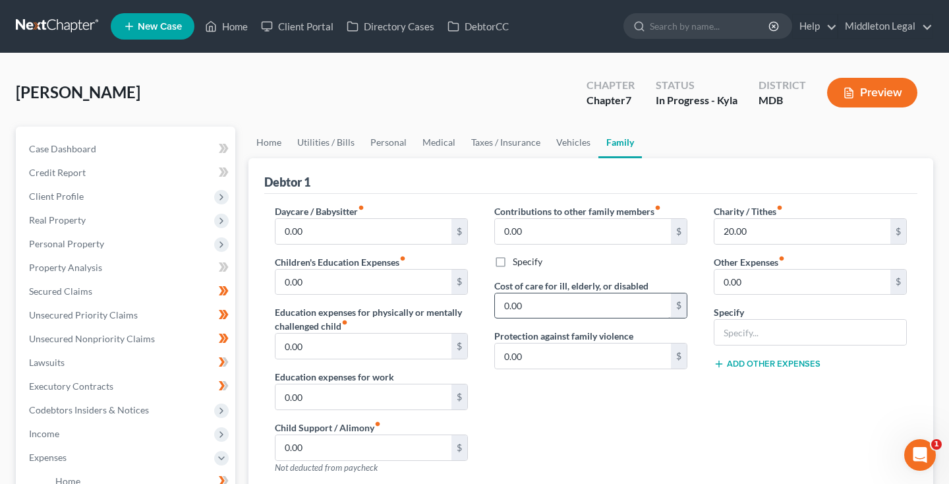
scroll to position [33, 0]
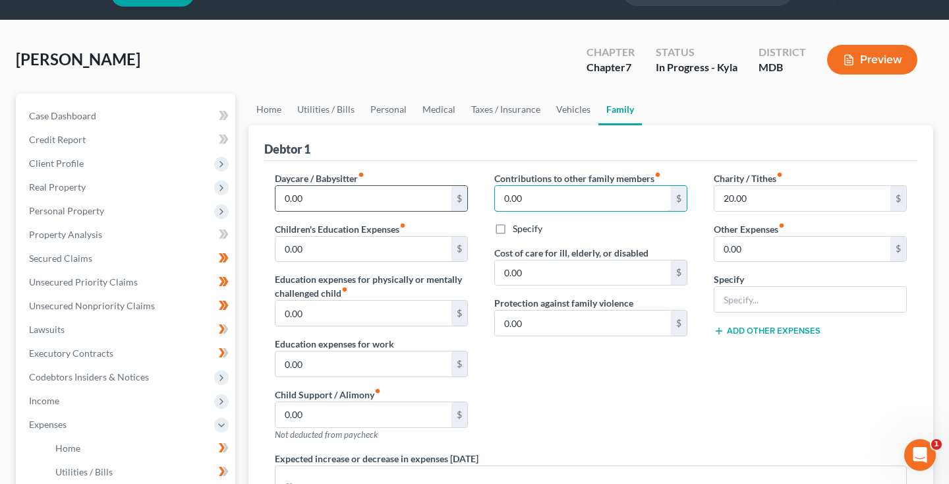
drag, startPoint x: 533, startPoint y: 198, endPoint x: 462, endPoint y: 198, distance: 71.2
click at [463, 198] on div "Daycare / Babysitter fiber_manual_record 0.00 $ Children's Education Expenses f…" at bounding box center [591, 369] width 659 height 396
click at [261, 111] on link "Home" at bounding box center [269, 110] width 41 height 32
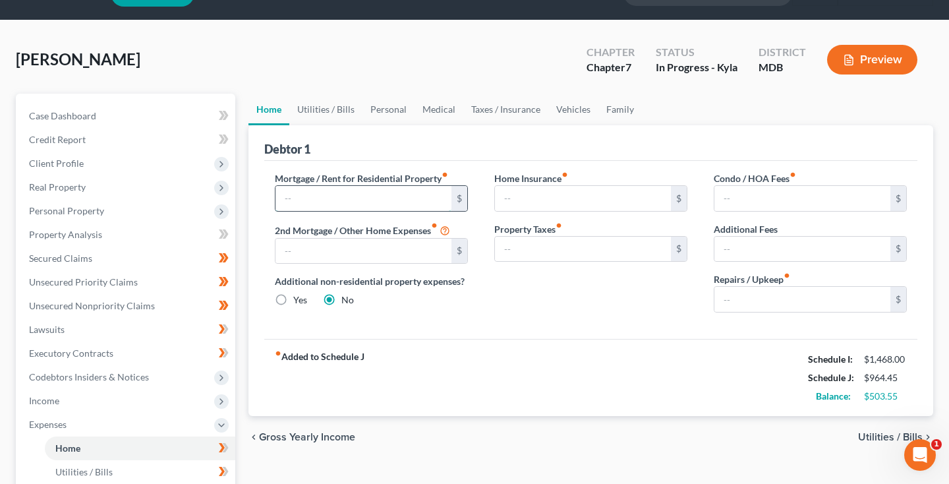
click at [314, 211] on input "text" at bounding box center [364, 198] width 176 height 25
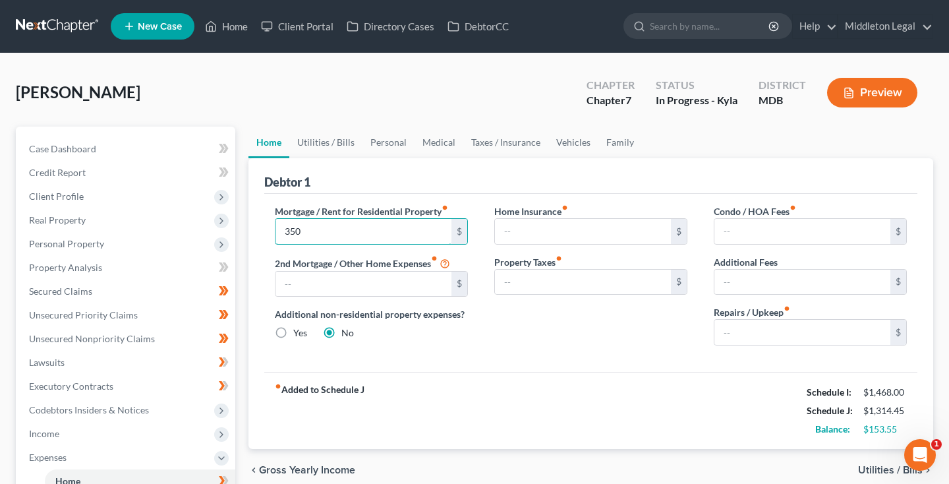
scroll to position [196, 0]
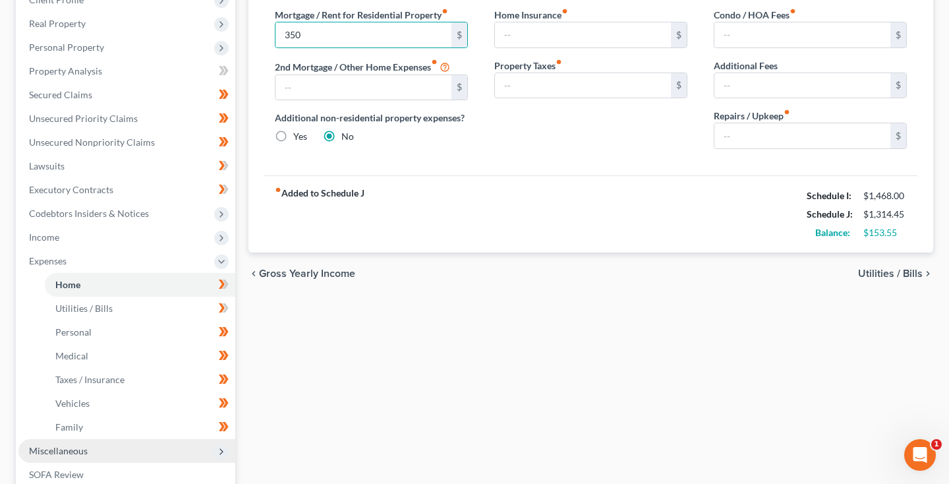
click at [54, 445] on span "Miscellaneous" at bounding box center [58, 450] width 59 height 11
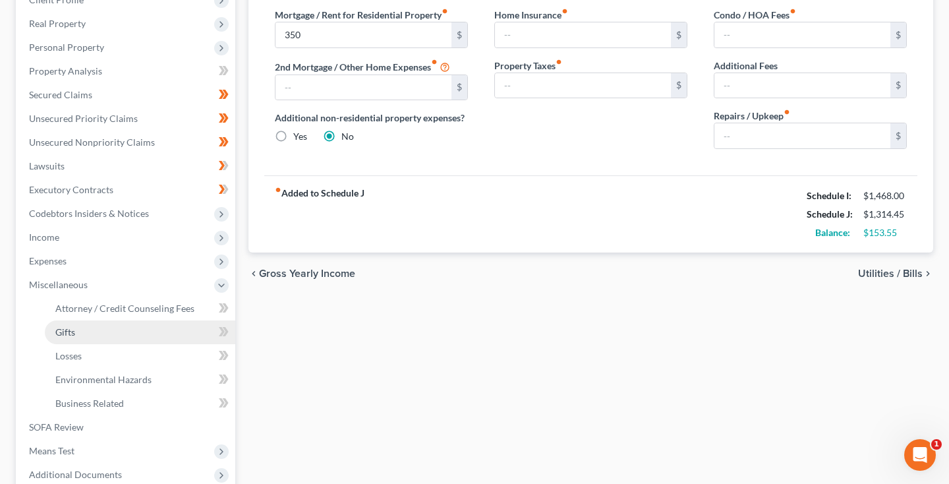
scroll to position [271, 0]
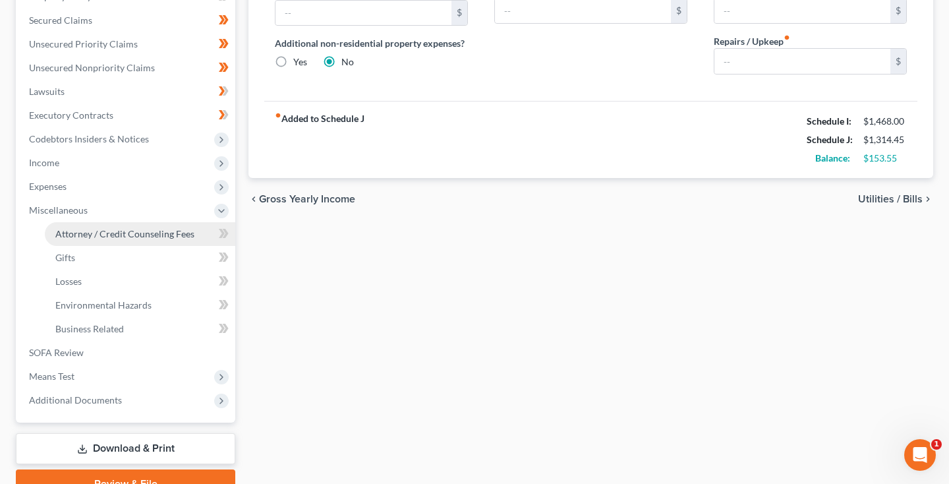
click at [119, 240] on link "Attorney / Credit Counseling Fees" at bounding box center [140, 234] width 191 height 24
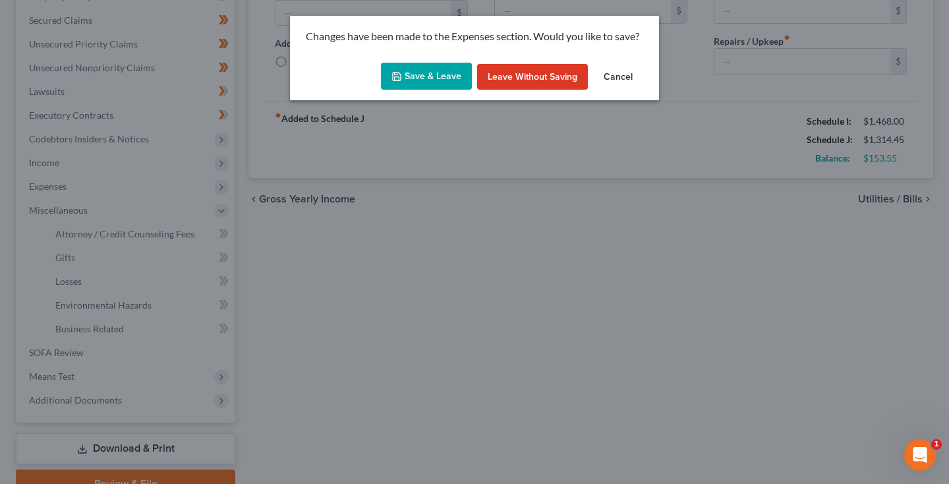
click at [424, 73] on button "Save & Leave" at bounding box center [426, 77] width 91 height 28
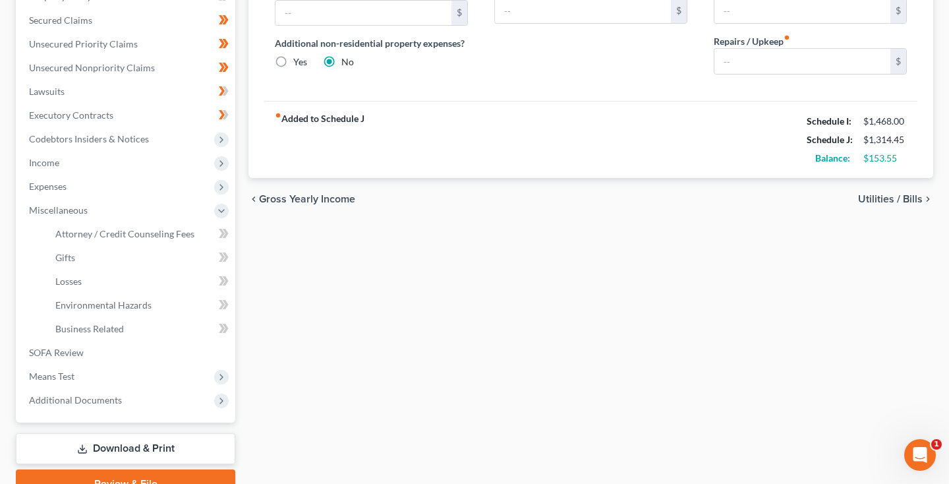
type input "350.00"
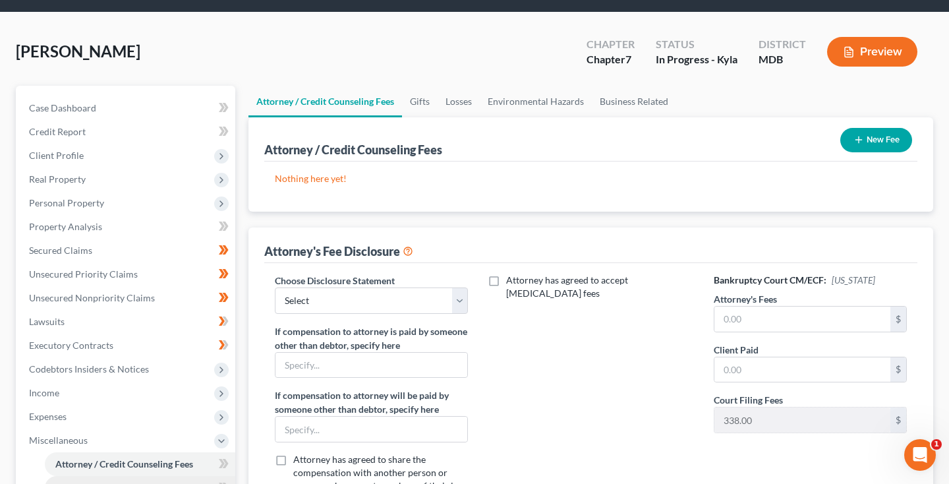
scroll to position [187, 0]
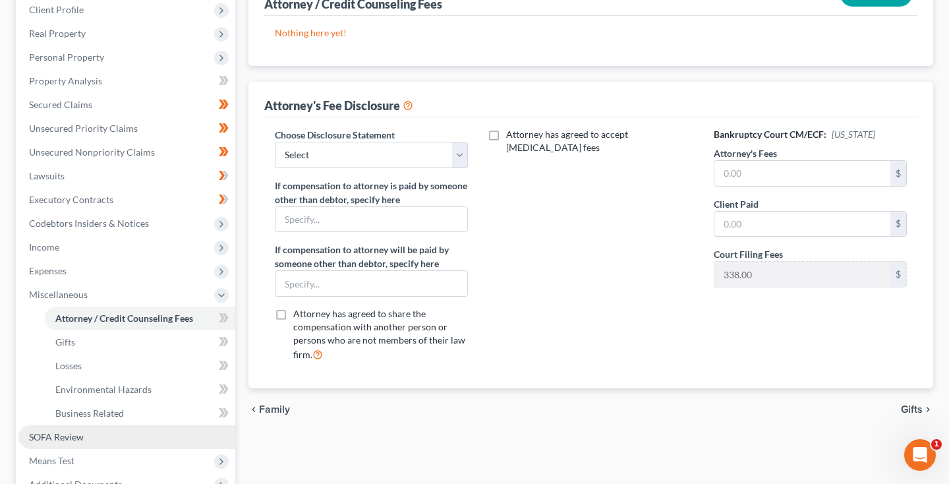
click at [67, 436] on span "SOFA Review" at bounding box center [56, 436] width 55 height 11
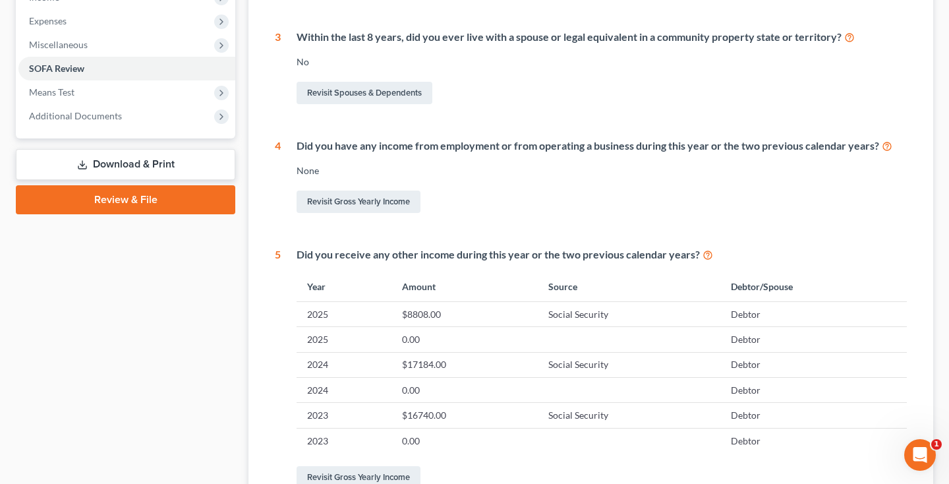
scroll to position [19, 0]
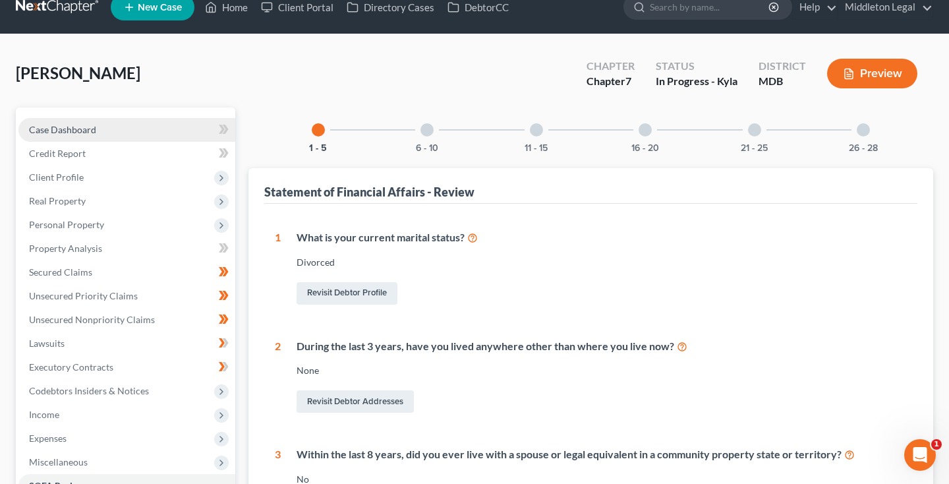
click at [104, 126] on link "Case Dashboard" at bounding box center [126, 130] width 217 height 24
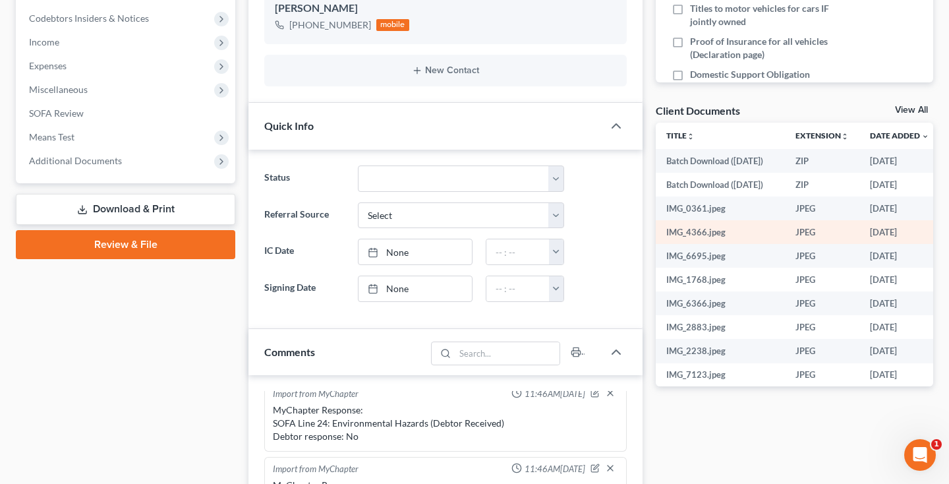
scroll to position [510, 0]
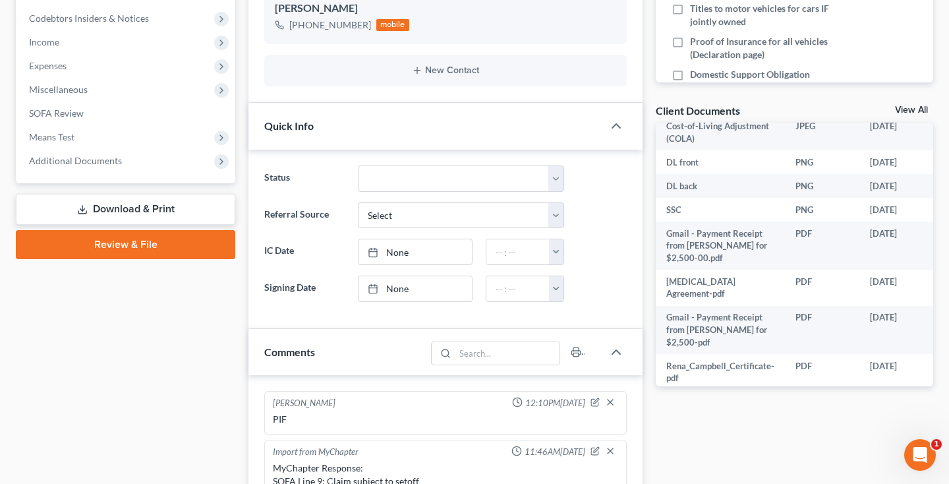
click at [906, 108] on link "View All" at bounding box center [911, 109] width 33 height 9
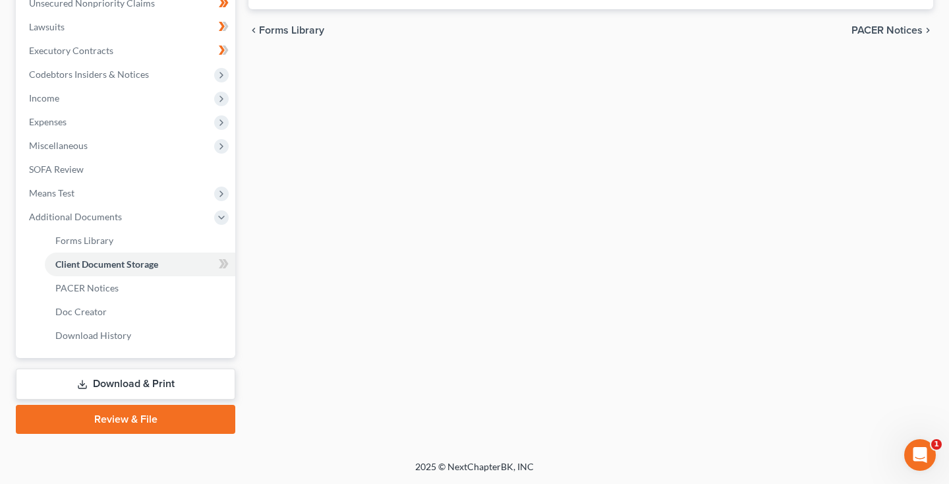
select select "14"
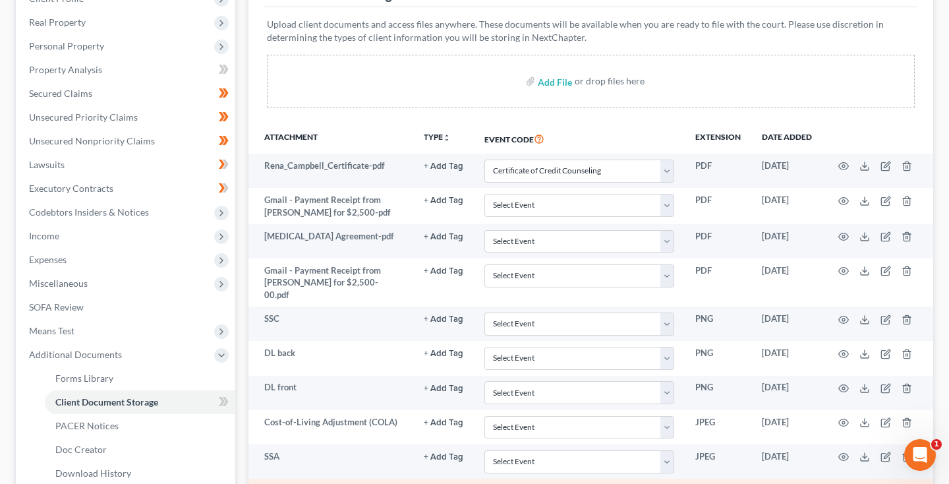
scroll to position [452, 0]
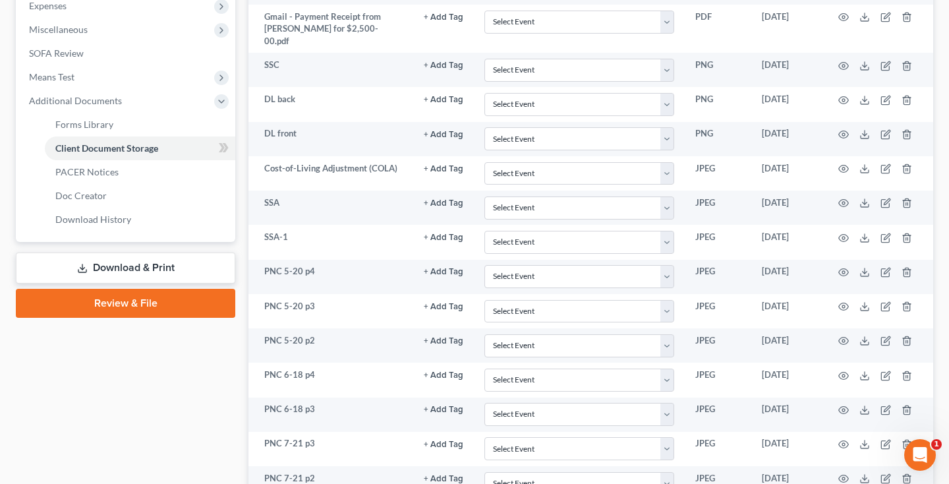
click at [162, 276] on link "Download & Print" at bounding box center [126, 267] width 220 height 31
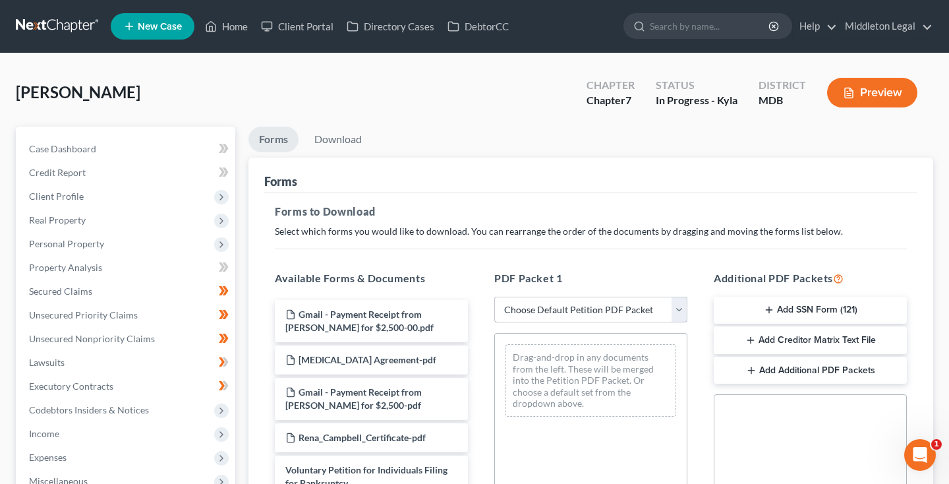
select select "3"
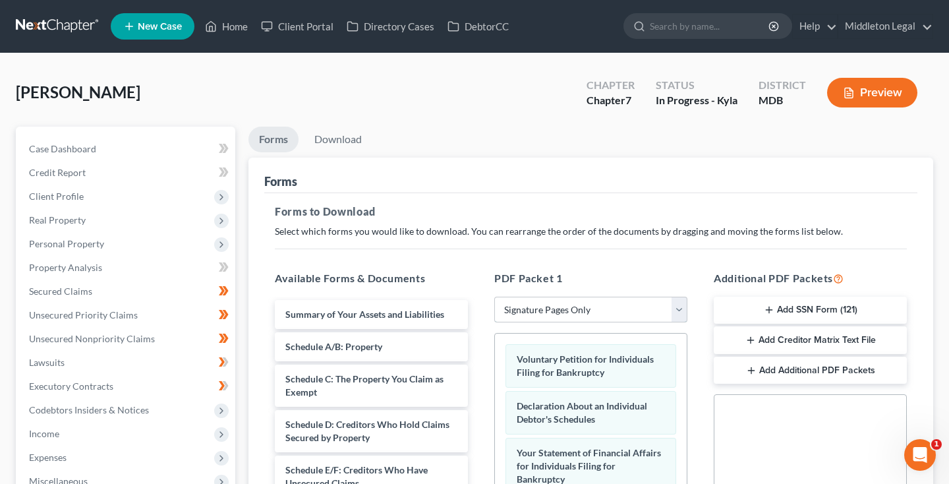
scroll to position [330, 0]
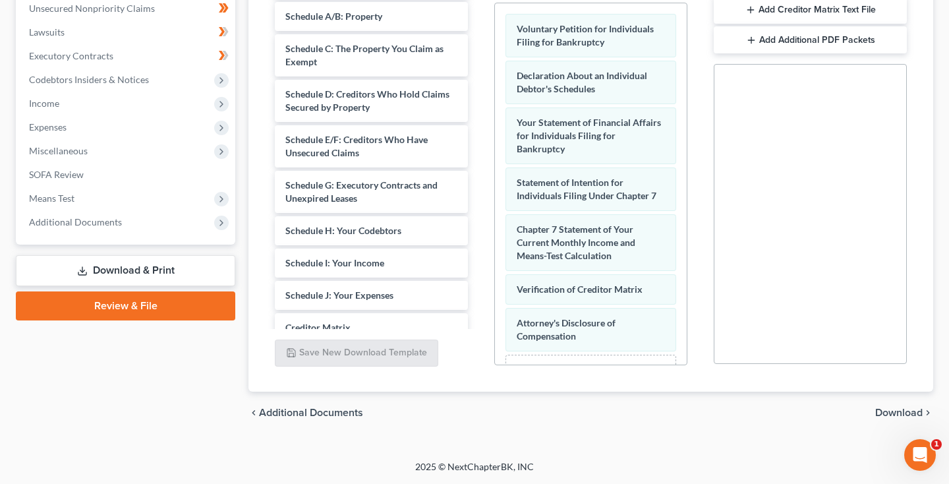
click at [913, 413] on span "Download" at bounding box center [898, 412] width 47 height 11
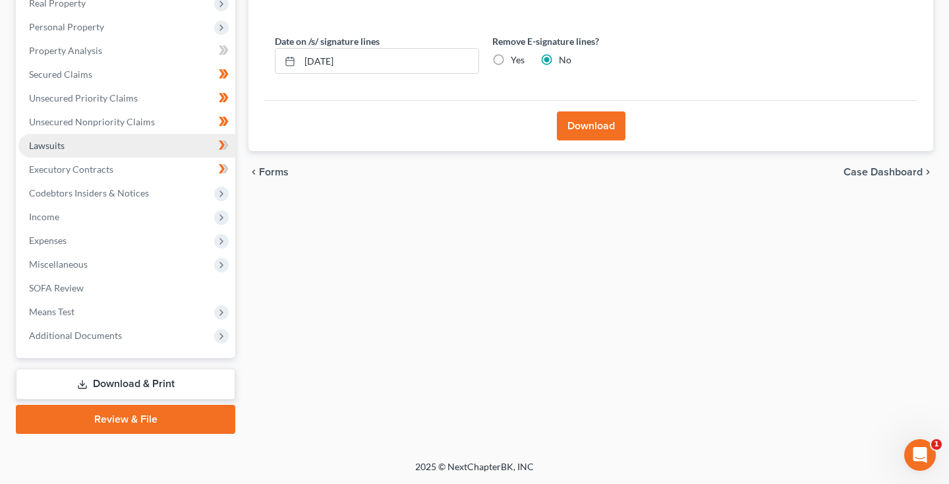
scroll to position [39, 0]
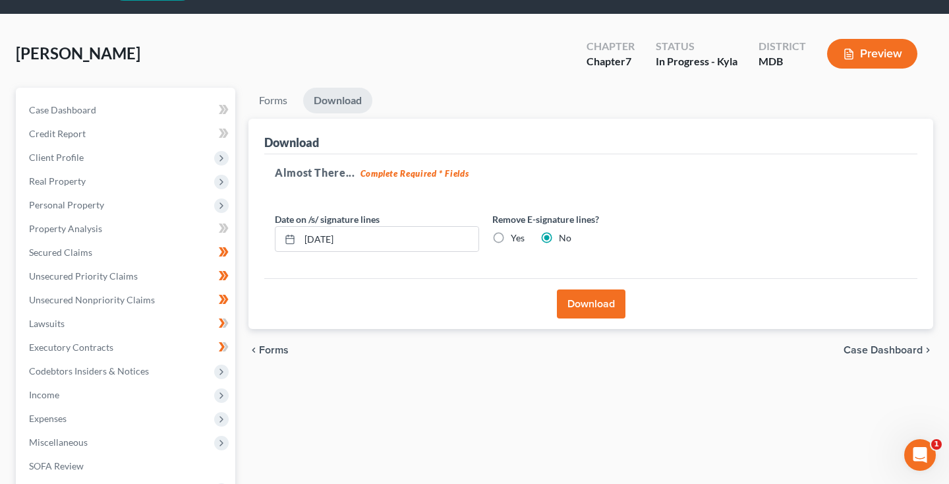
click at [511, 236] on label "Yes" at bounding box center [518, 237] width 14 height 13
click at [516, 236] on input "Yes" at bounding box center [520, 235] width 9 height 9
radio input "true"
radio input "false"
click at [588, 304] on button "Download" at bounding box center [591, 303] width 69 height 29
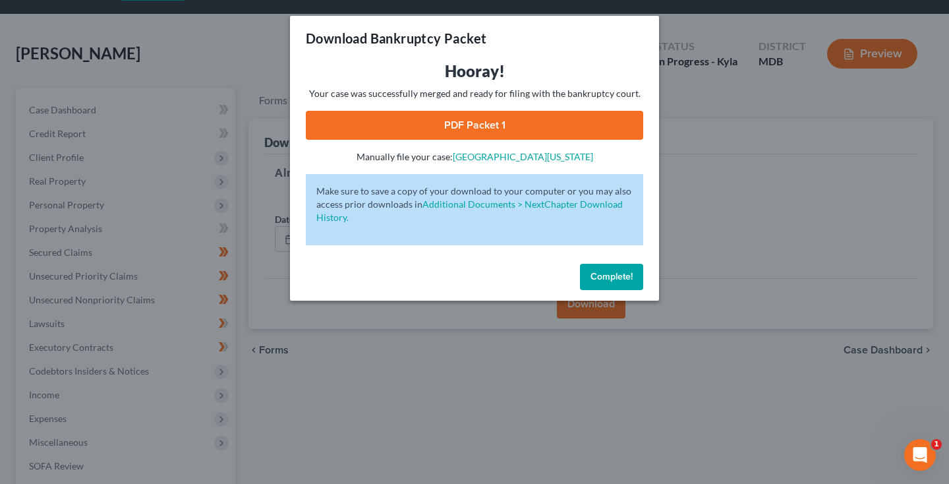
click at [425, 127] on link "PDF Packet 1" at bounding box center [474, 125] width 337 height 29
click at [611, 278] on span "Complete!" at bounding box center [612, 276] width 42 height 11
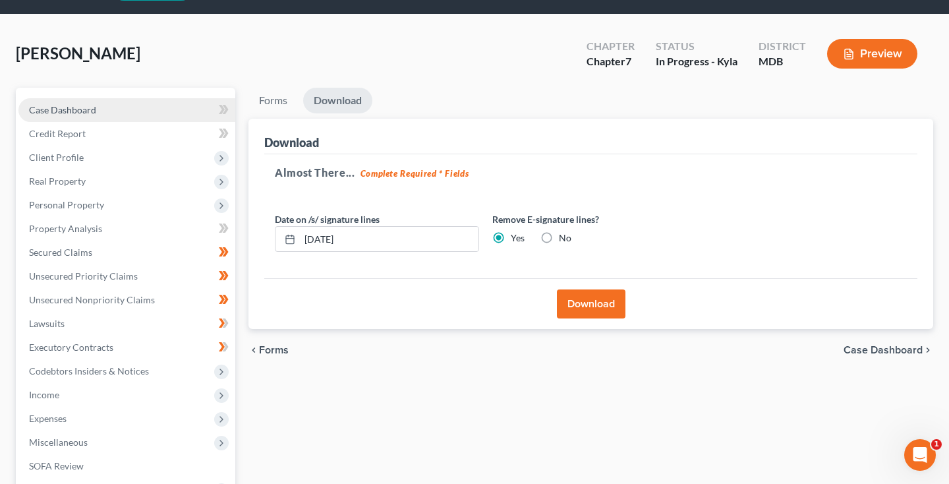
click at [88, 107] on span "Case Dashboard" at bounding box center [62, 109] width 67 height 11
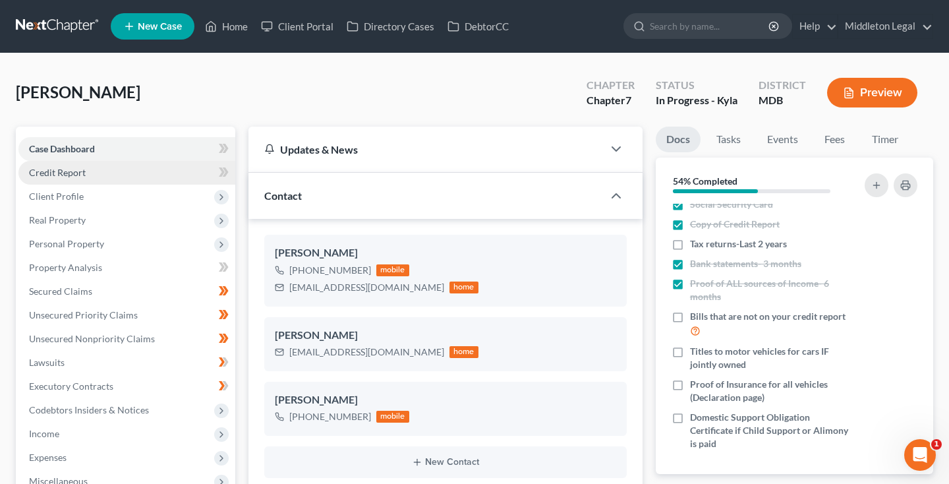
click at [94, 175] on link "Credit Report" at bounding box center [126, 173] width 217 height 24
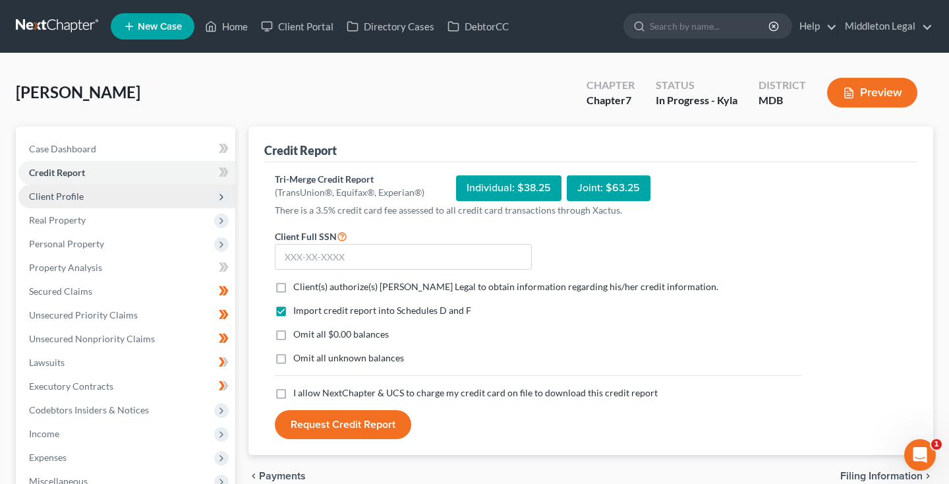
click at [69, 196] on span "Client Profile" at bounding box center [56, 196] width 55 height 11
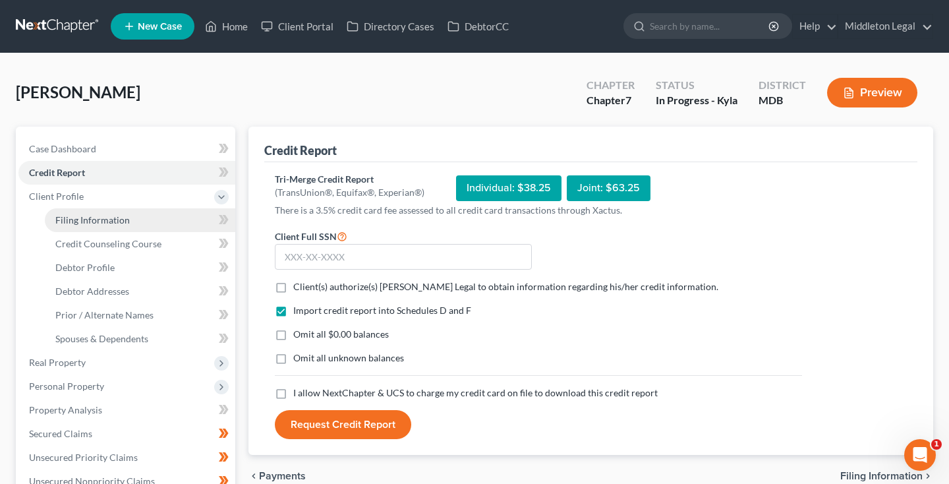
click at [80, 223] on span "Filing Information" at bounding box center [92, 219] width 74 height 11
select select "1"
select select "0"
select select "38"
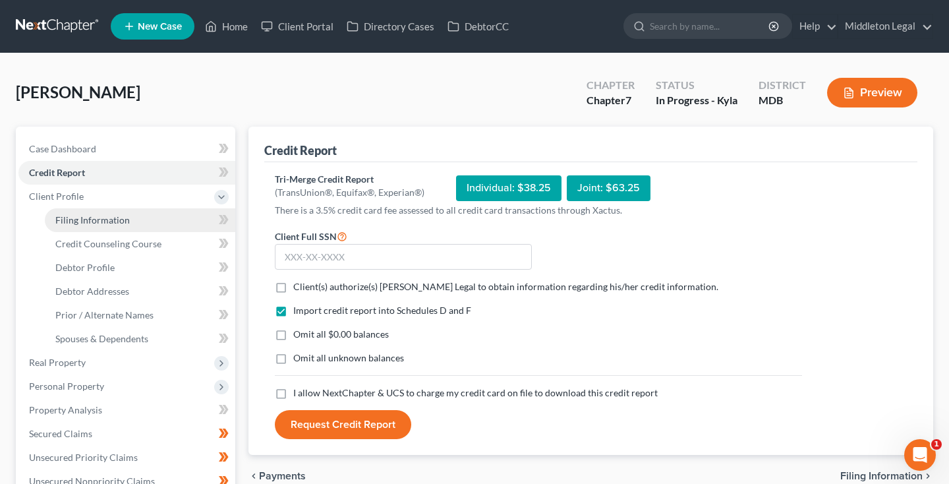
select select "0"
select select "21"
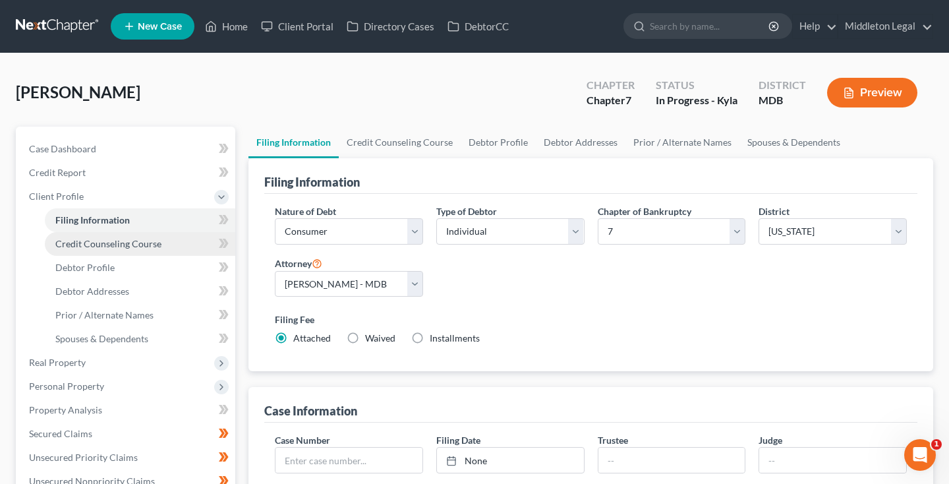
click at [88, 240] on span "Credit Counseling Course" at bounding box center [108, 243] width 106 height 11
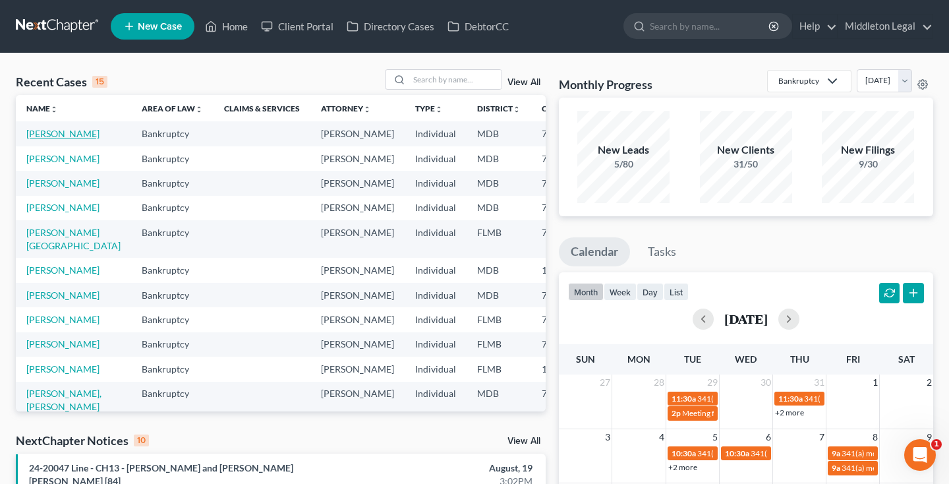
click at [34, 138] on link "[PERSON_NAME]" at bounding box center [62, 133] width 73 height 11
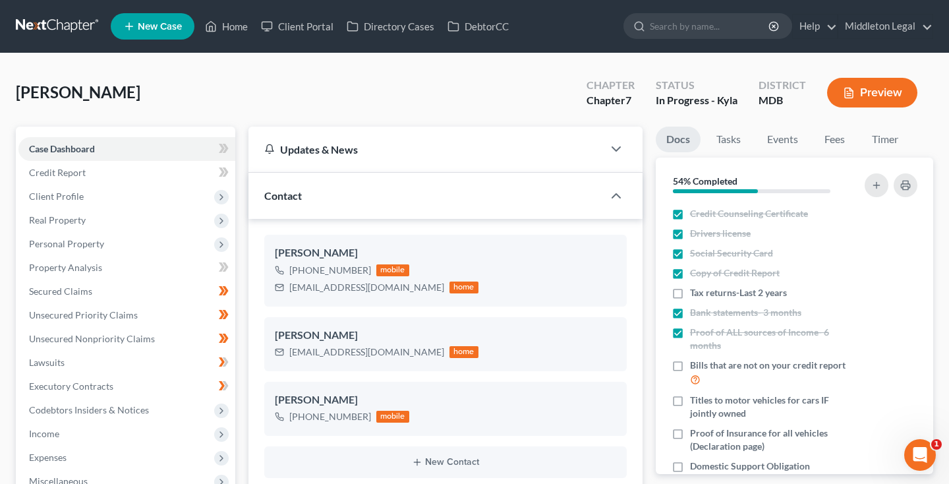
scroll to position [283, 0]
click at [48, 22] on link at bounding box center [58, 27] width 84 height 24
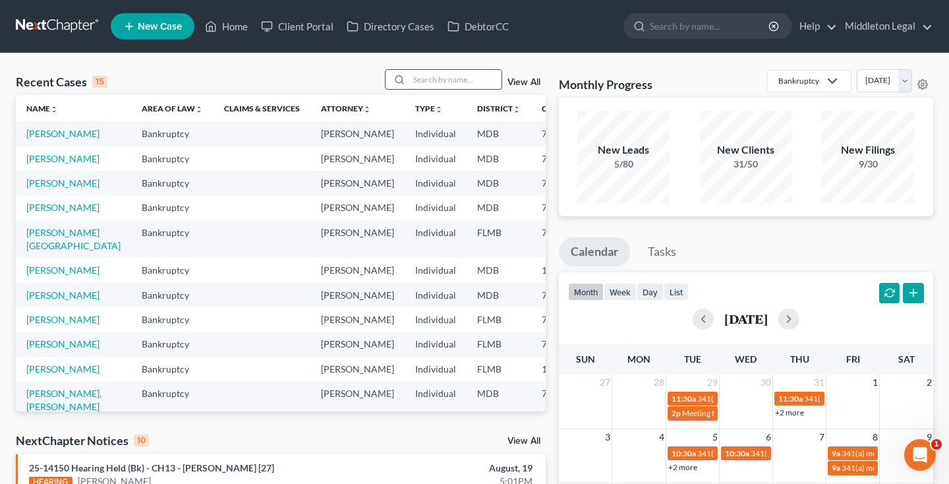
click at [463, 78] on input "search" at bounding box center [455, 79] width 92 height 19
type input "[PERSON_NAME]"
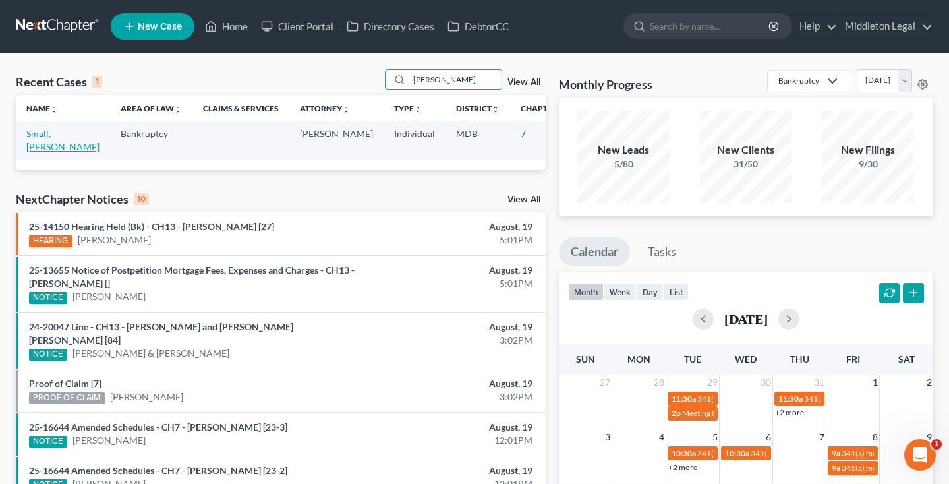
click at [35, 148] on link "Small, [PERSON_NAME]" at bounding box center [62, 140] width 73 height 24
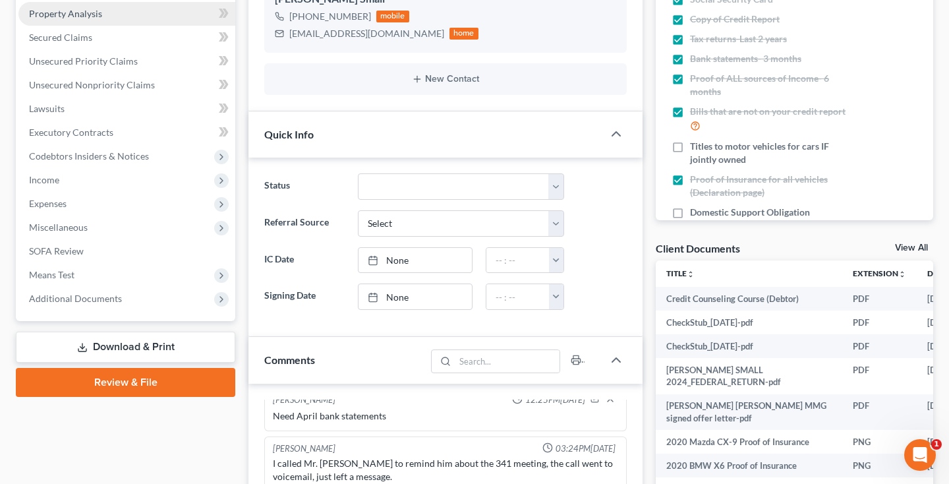
scroll to position [260, 0]
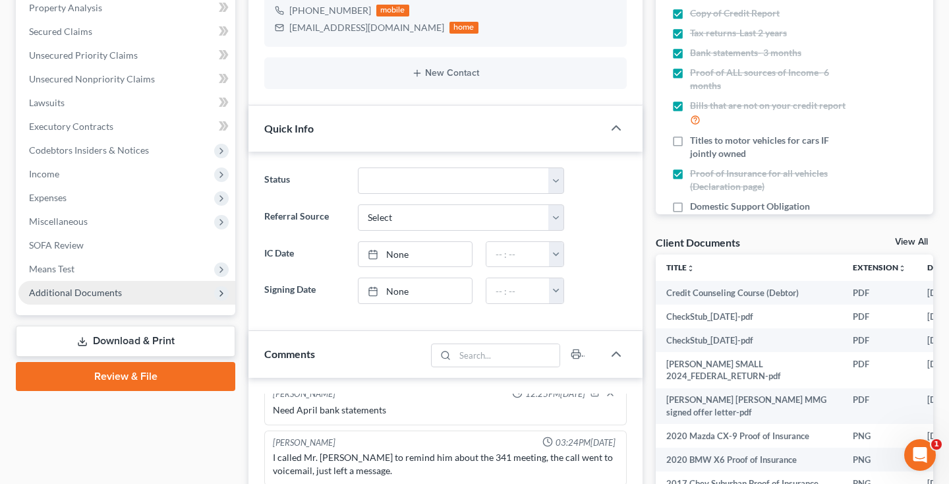
click at [134, 291] on span "Additional Documents" at bounding box center [126, 293] width 217 height 24
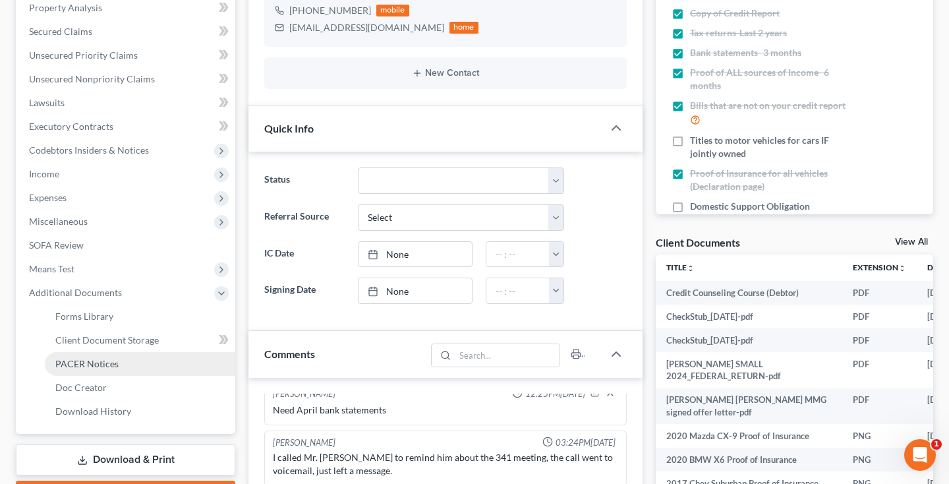
click at [84, 369] on link "PACER Notices" at bounding box center [140, 364] width 191 height 24
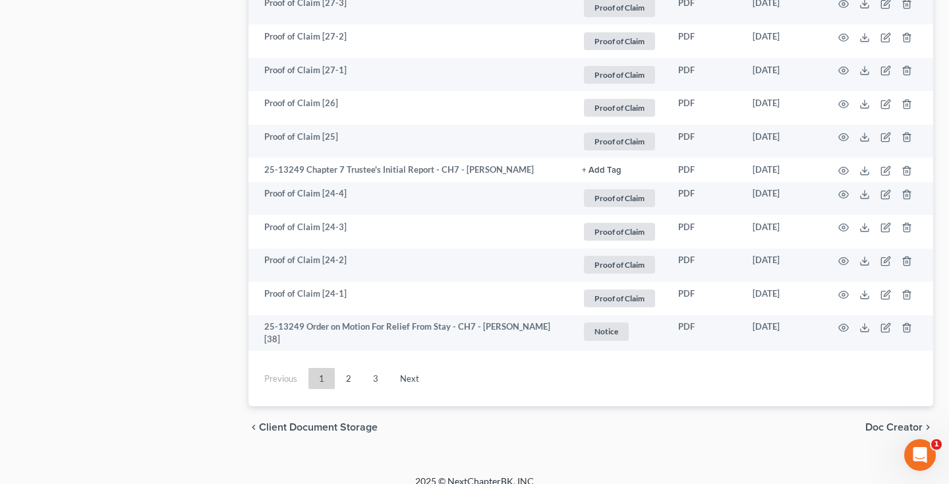
scroll to position [2497, 0]
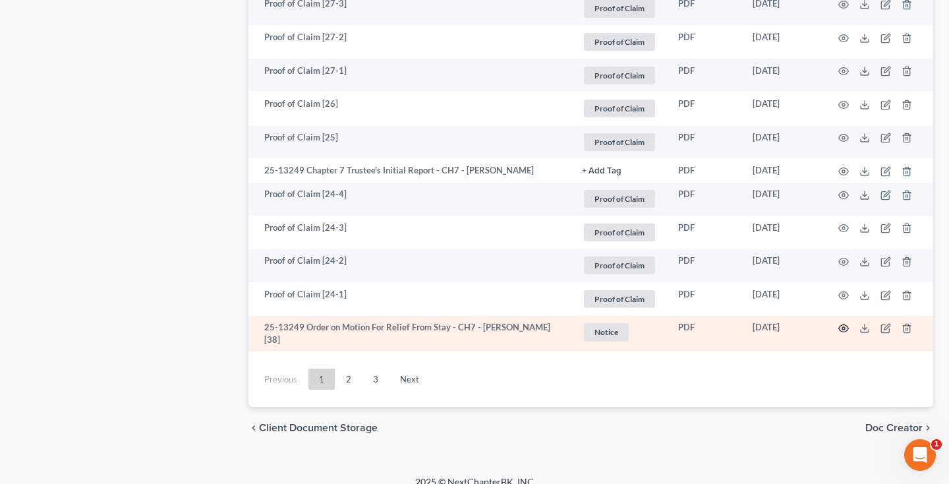
click at [843, 323] on icon "button" at bounding box center [843, 328] width 11 height 11
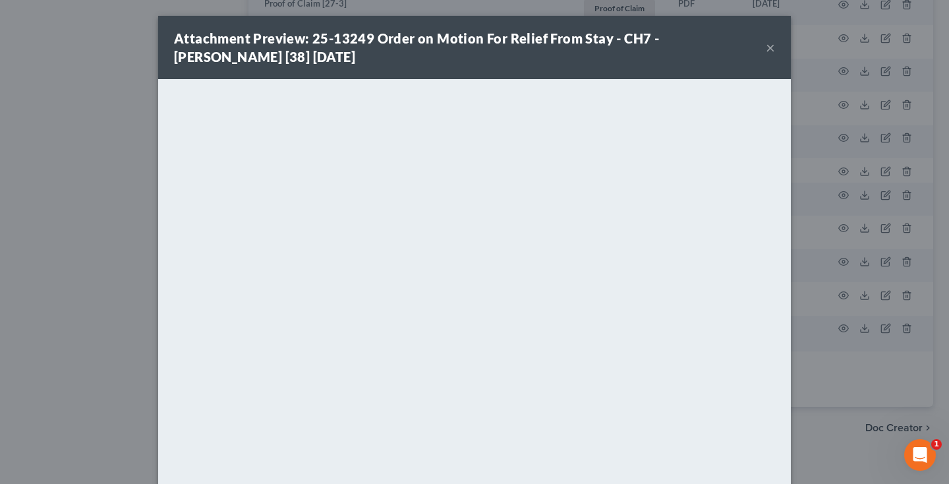
scroll to position [86, 0]
